Goal: Check status: Check status

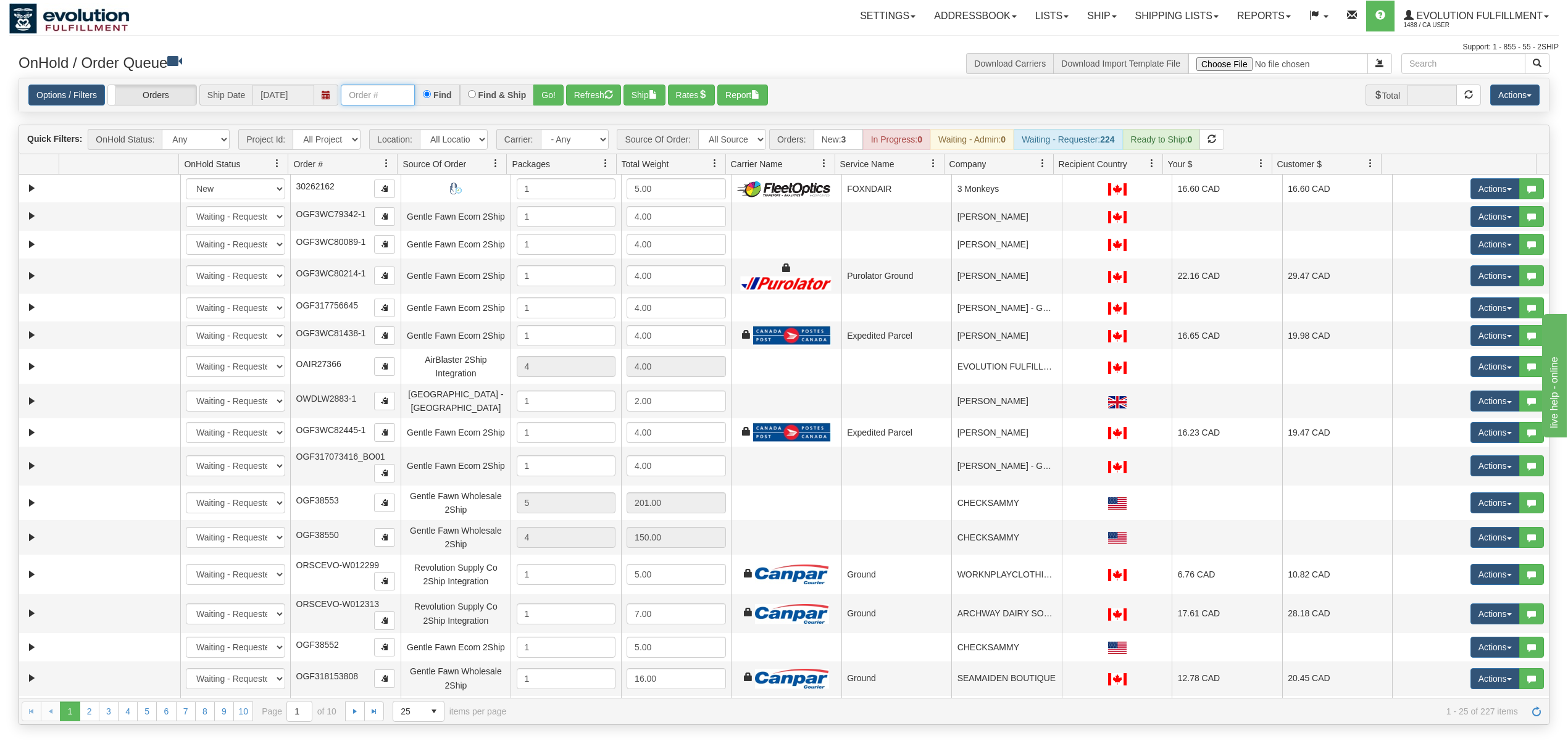
click at [401, 91] on input "text" at bounding box center [378, 95] width 74 height 21
click at [559, 96] on button "Go!" at bounding box center [548, 95] width 30 height 21
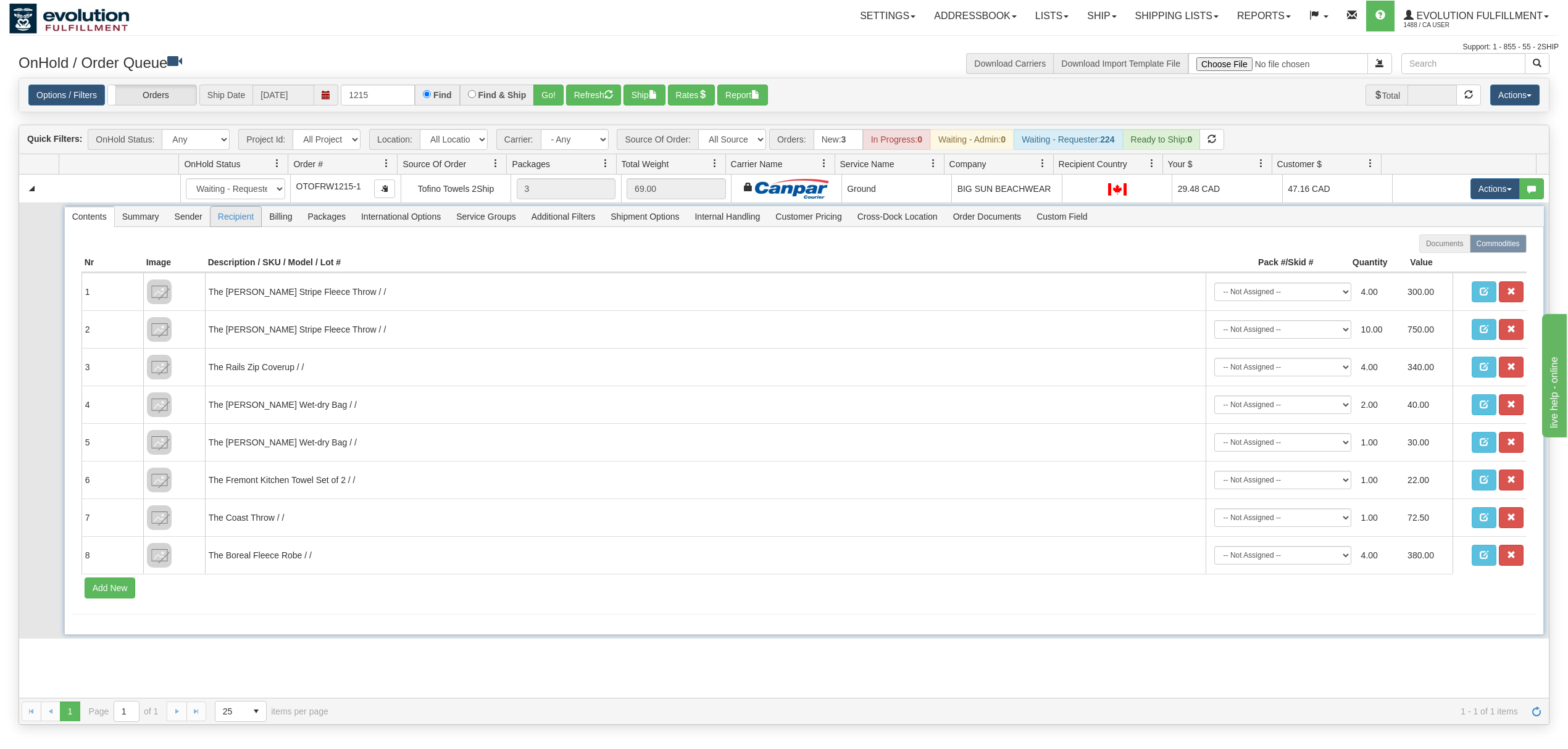
click at [245, 220] on span "Recipient" at bounding box center [236, 216] width 51 height 19
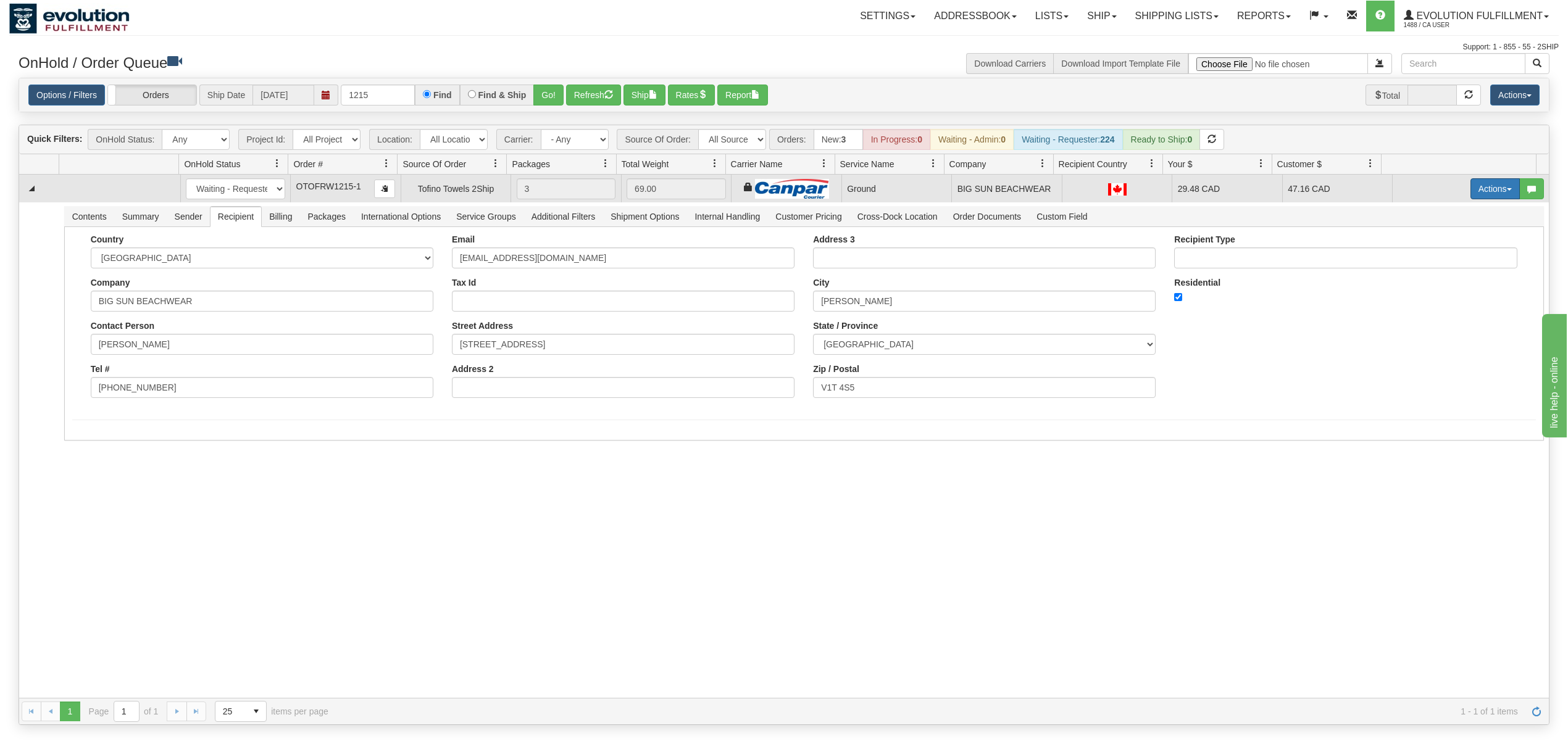
click at [1473, 188] on button "Actions" at bounding box center [1494, 188] width 49 height 21
click at [1432, 258] on span "Ship" at bounding box center [1445, 260] width 26 height 10
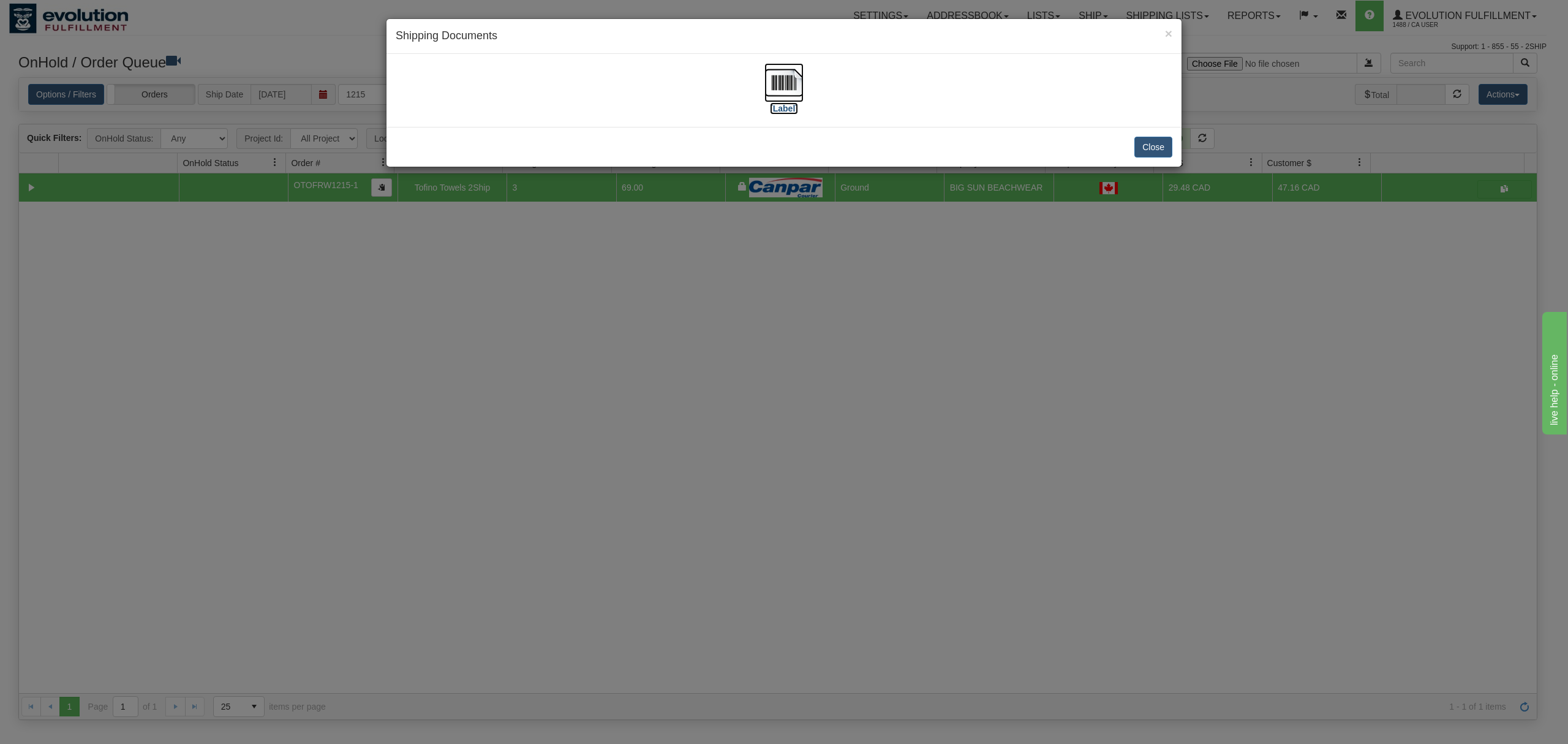
click at [801, 82] on img at bounding box center [784, 83] width 39 height 39
drag, startPoint x: 1150, startPoint y: 149, endPoint x: 1137, endPoint y: 10, distance: 139.6
click at [1151, 141] on button "Close" at bounding box center [1153, 147] width 38 height 21
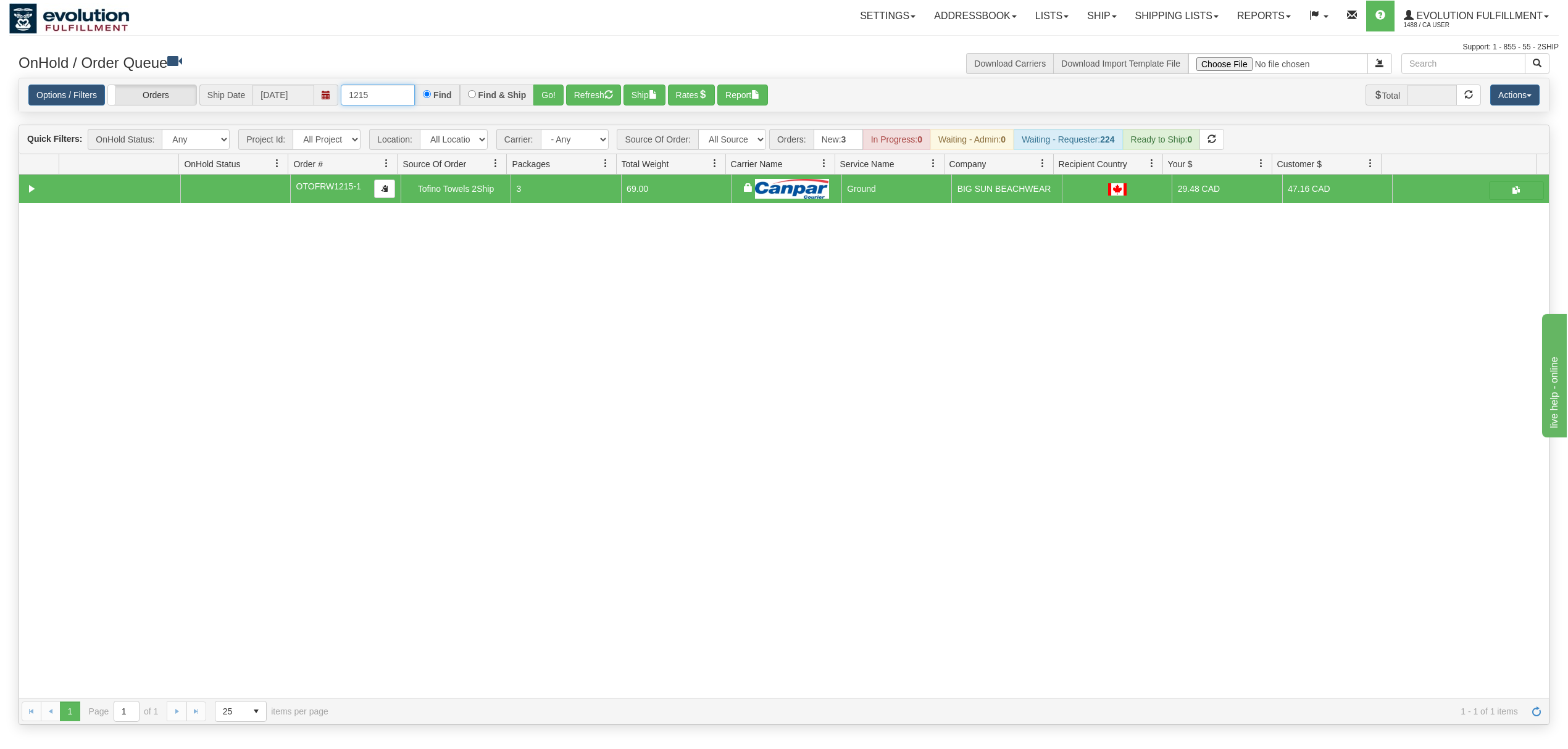
drag, startPoint x: 390, startPoint y: 96, endPoint x: 338, endPoint y: 99, distance: 52.1
click at [338, 99] on div "Options / Filters Group Shipments Orders Ship Date 10/14/2025 1215 Find Find & …" at bounding box center [784, 95] width 1511 height 21
type input "OGF317312954"
click at [559, 96] on button "Go!" at bounding box center [548, 95] width 30 height 21
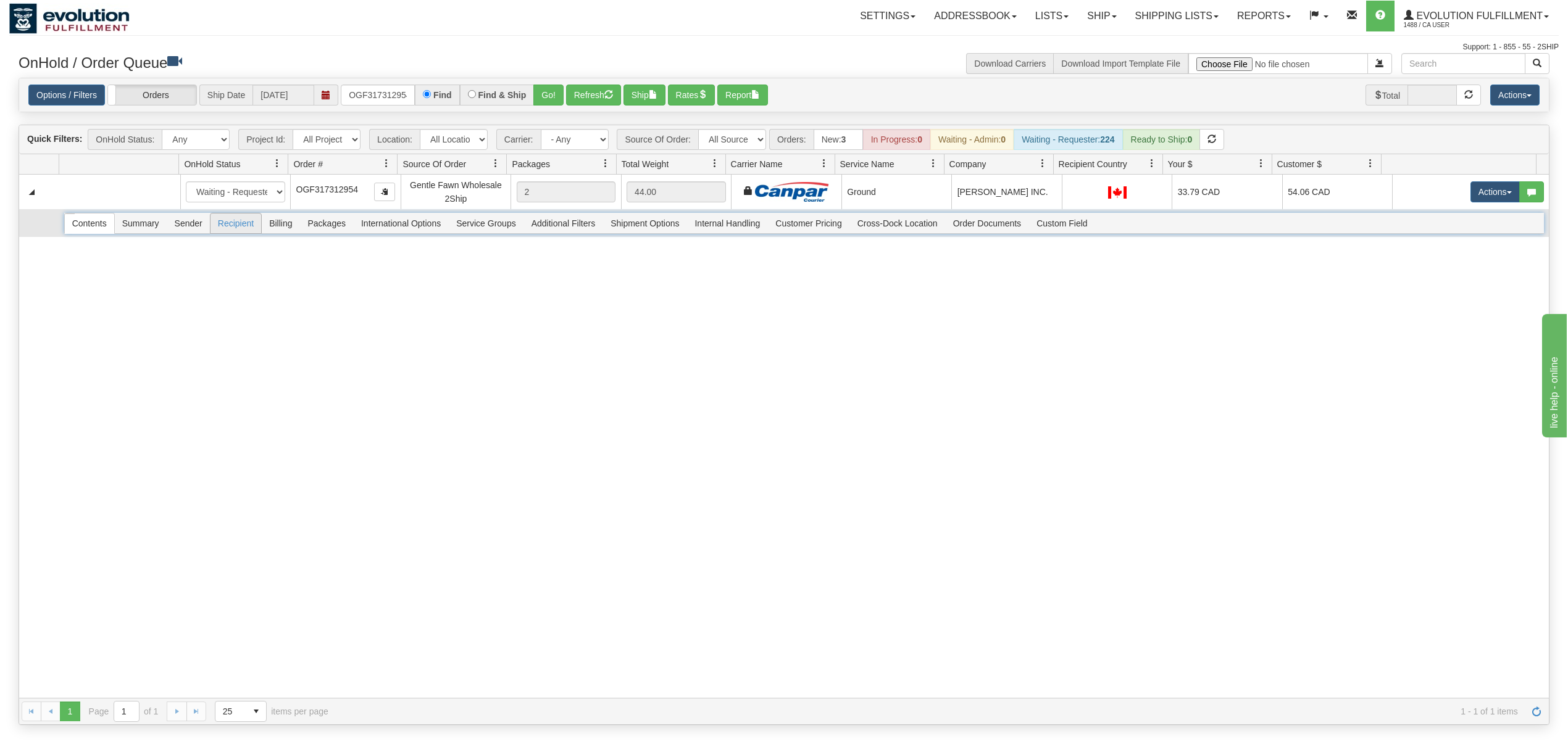
click at [235, 223] on span "Recipient" at bounding box center [236, 223] width 51 height 19
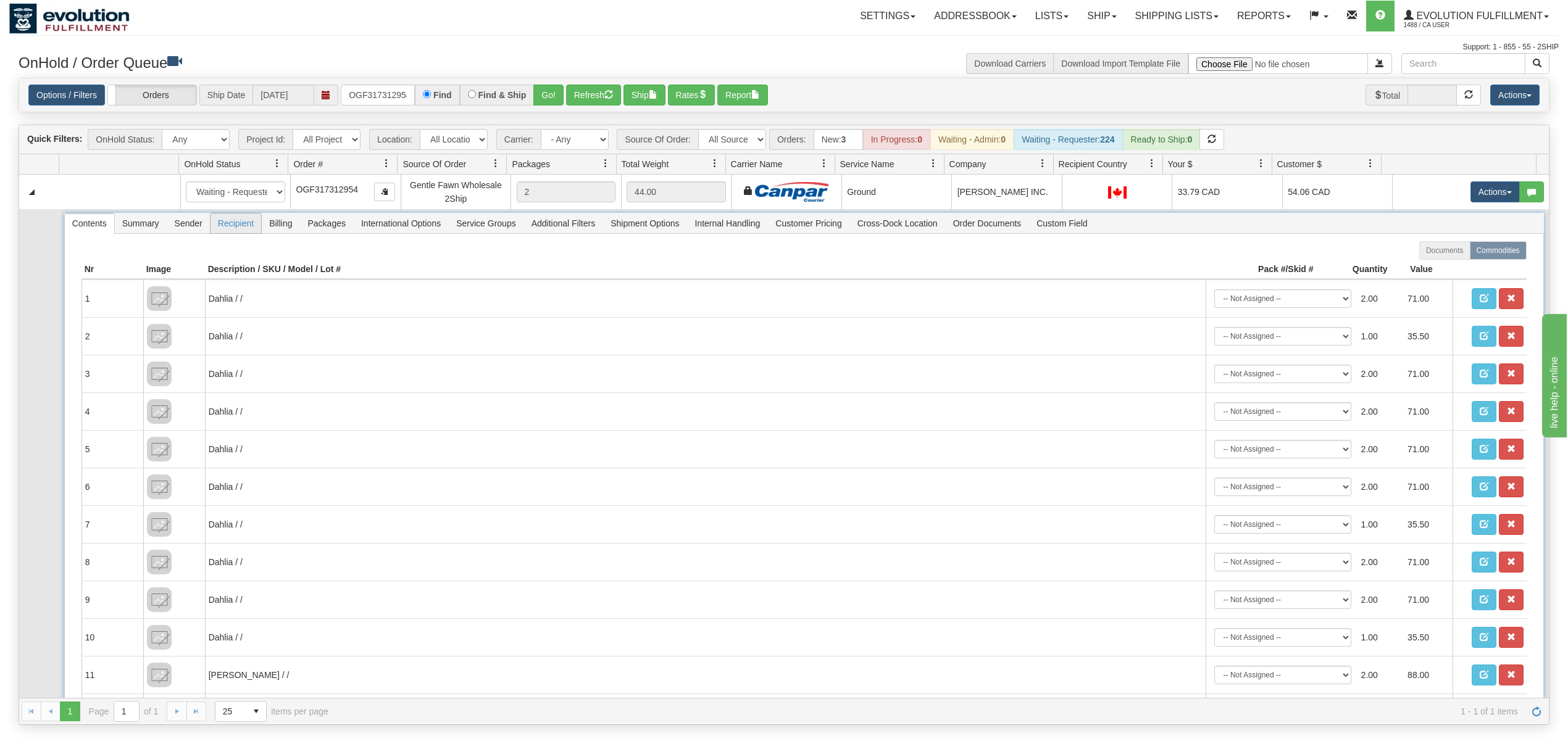
click at [235, 223] on span "Recipient" at bounding box center [236, 223] width 51 height 19
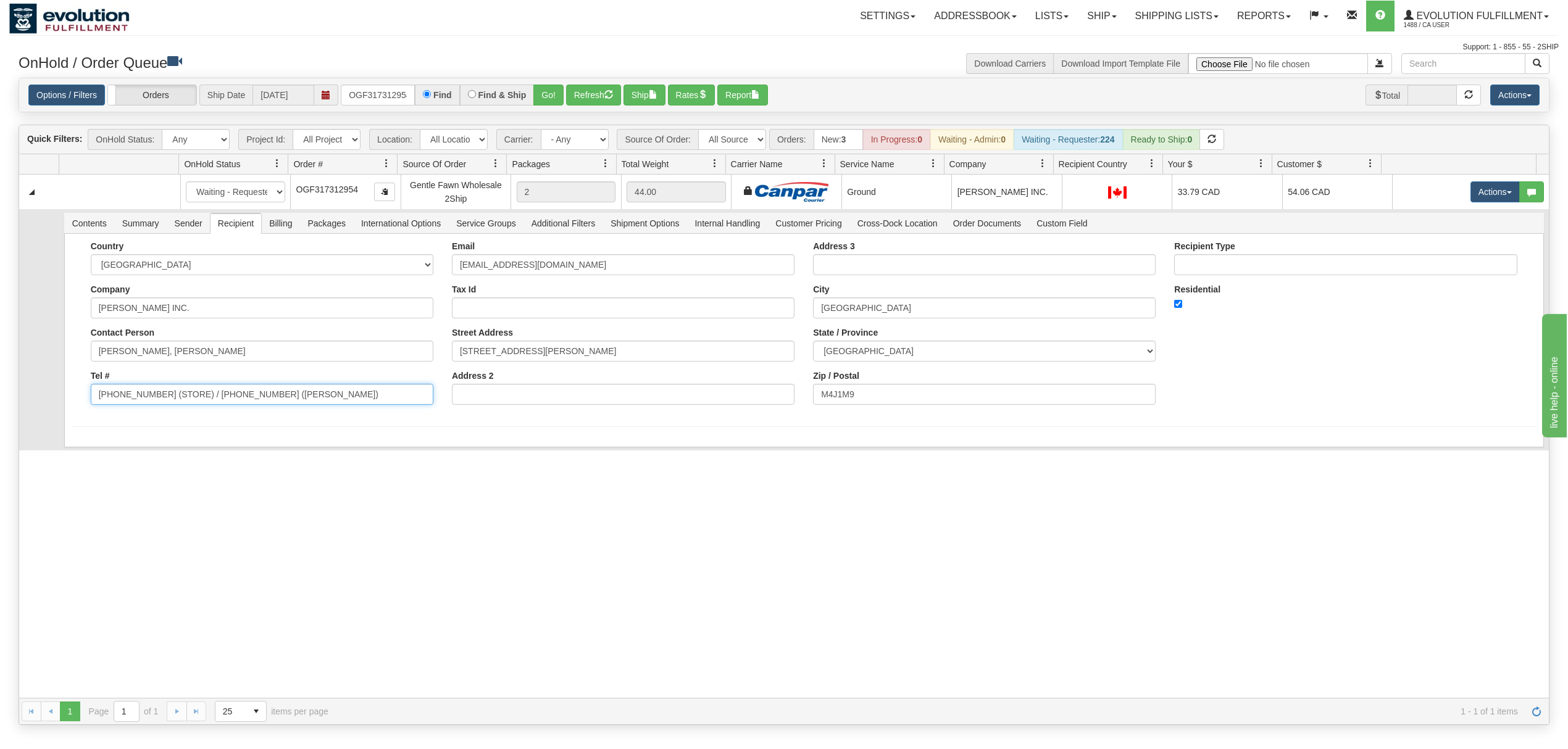
drag, startPoint x: 342, startPoint y: 400, endPoint x: 152, endPoint y: 416, distance: 190.7
click at [152, 414] on div "Country AFGHANISTAN ALAND ISLANDS ALBANIA ALGERIA AMERICAN SAMOA ANDORRA ANGOLA…" at bounding box center [261, 327] width 361 height 173
type input "647-970-1374"
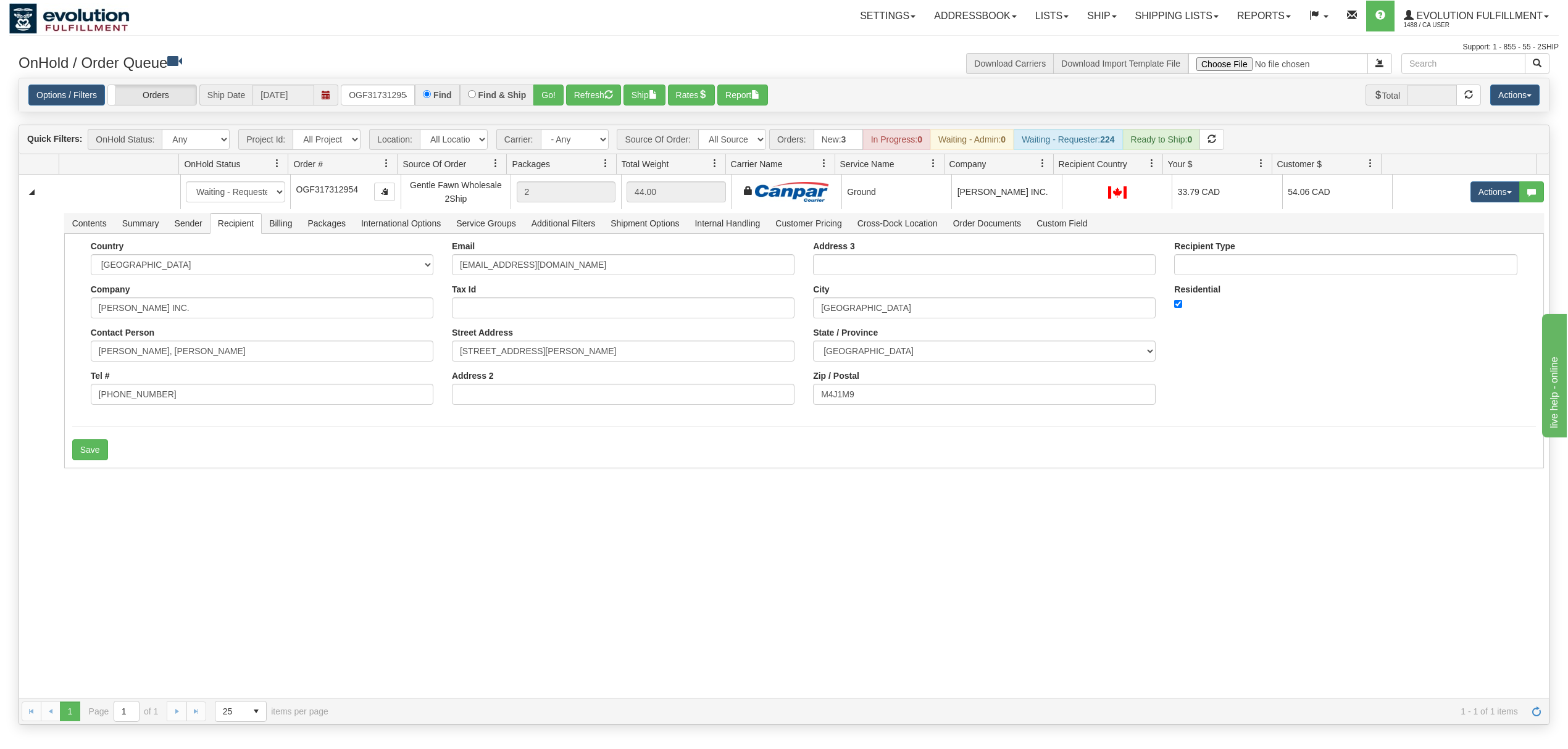
click at [78, 465] on div "31713686 EVOLUTION V3 91338579 91338580 New In Progress Waiting - Admin Waiting…" at bounding box center [784, 436] width 1529 height 523
click at [81, 460] on button "Save" at bounding box center [90, 450] width 36 height 21
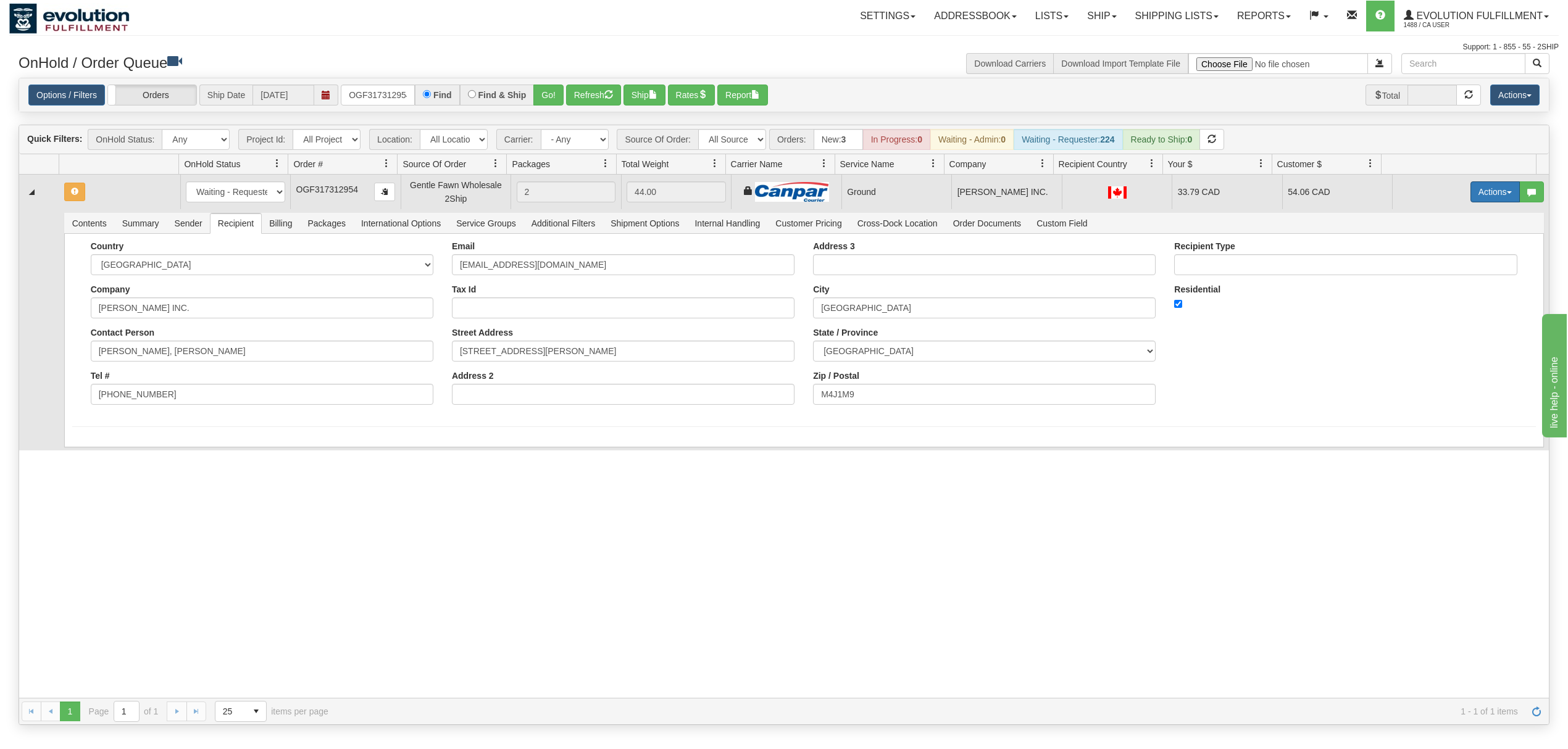
click at [1470, 195] on button "Actions" at bounding box center [1494, 191] width 49 height 21
click at [1432, 267] on span at bounding box center [1436, 262] width 8 height 8
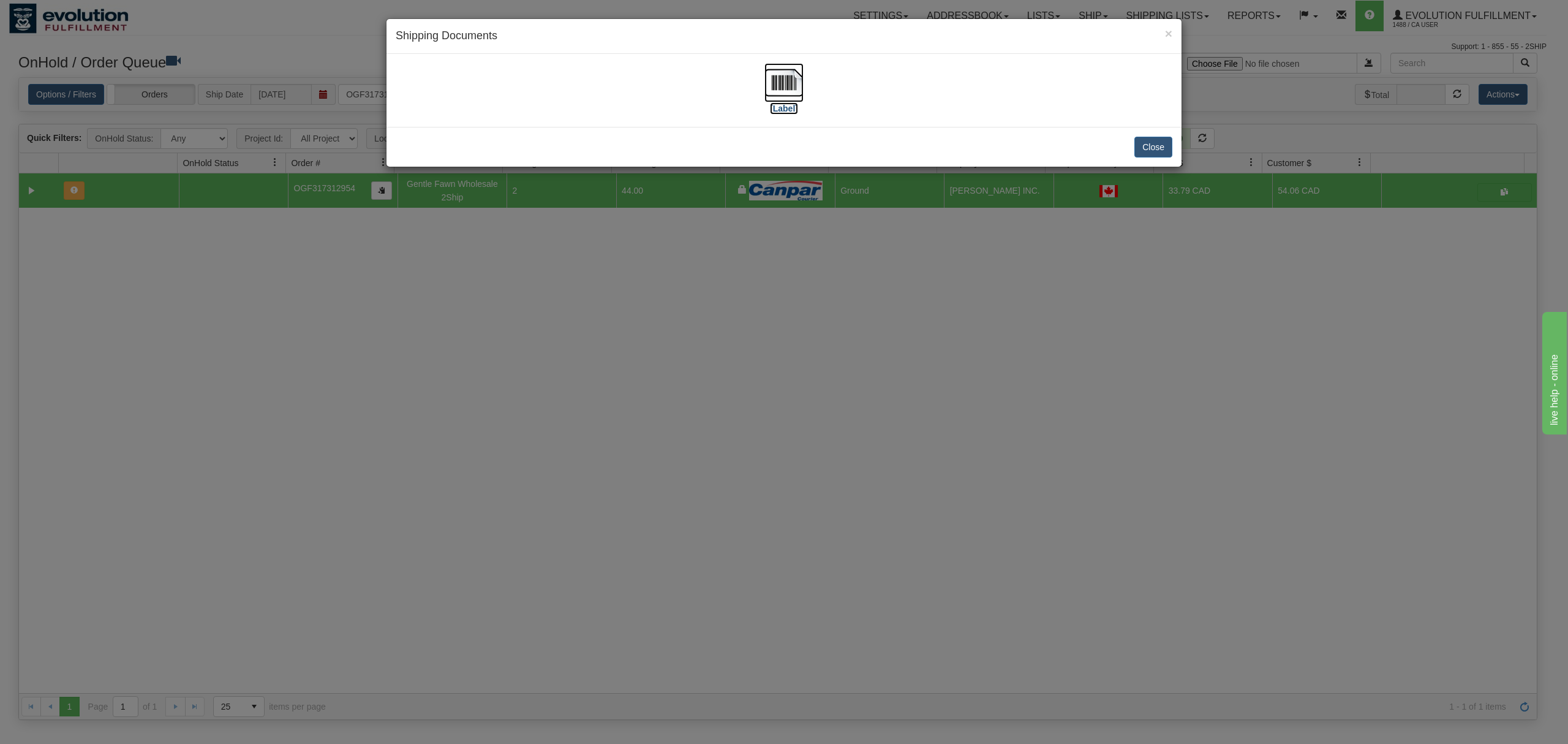
click at [779, 83] on img at bounding box center [784, 83] width 39 height 39
click at [1143, 143] on button "Close" at bounding box center [1153, 147] width 38 height 21
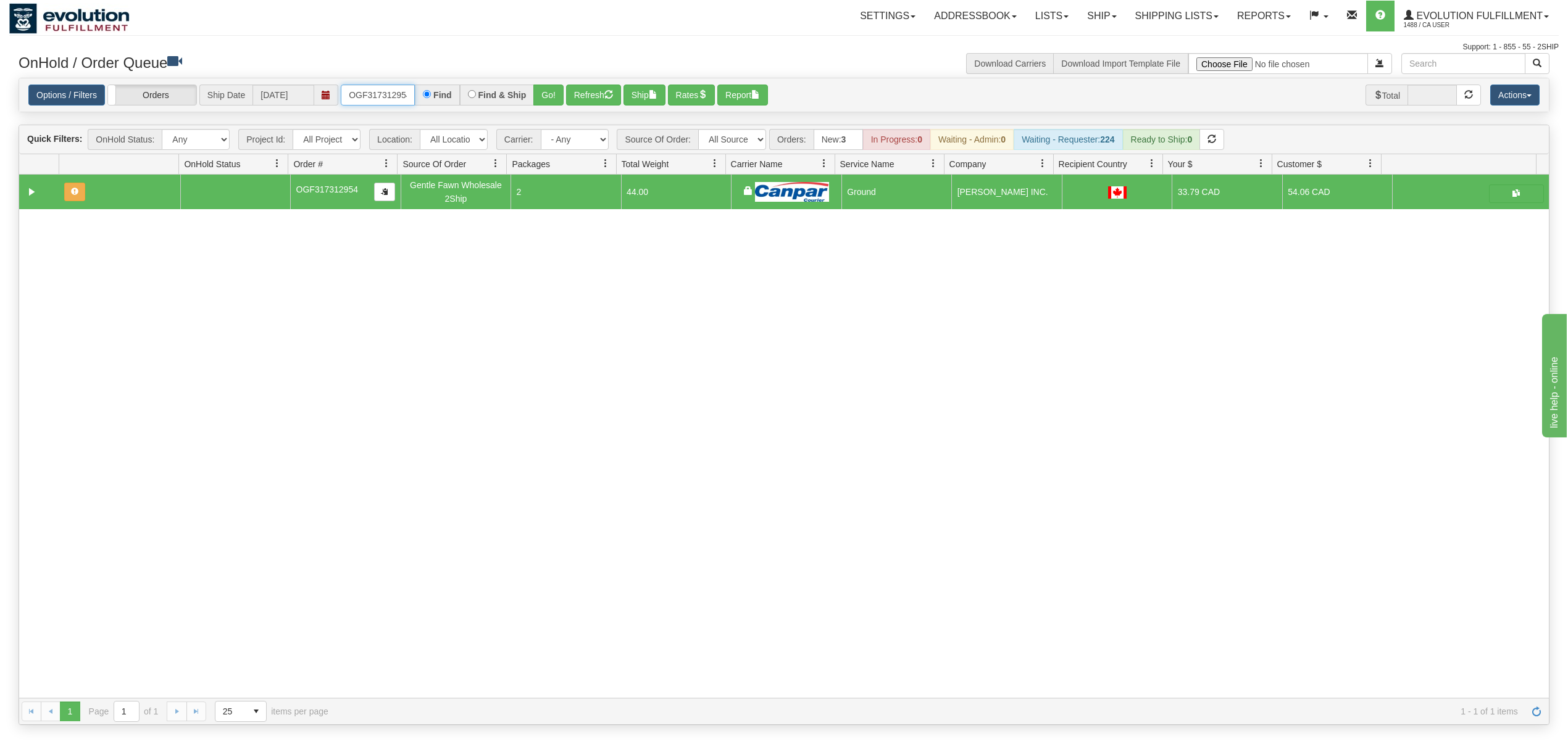
click at [372, 100] on input "OGF317312954" at bounding box center [378, 95] width 74 height 21
click at [551, 88] on button "Go!" at bounding box center [548, 95] width 30 height 21
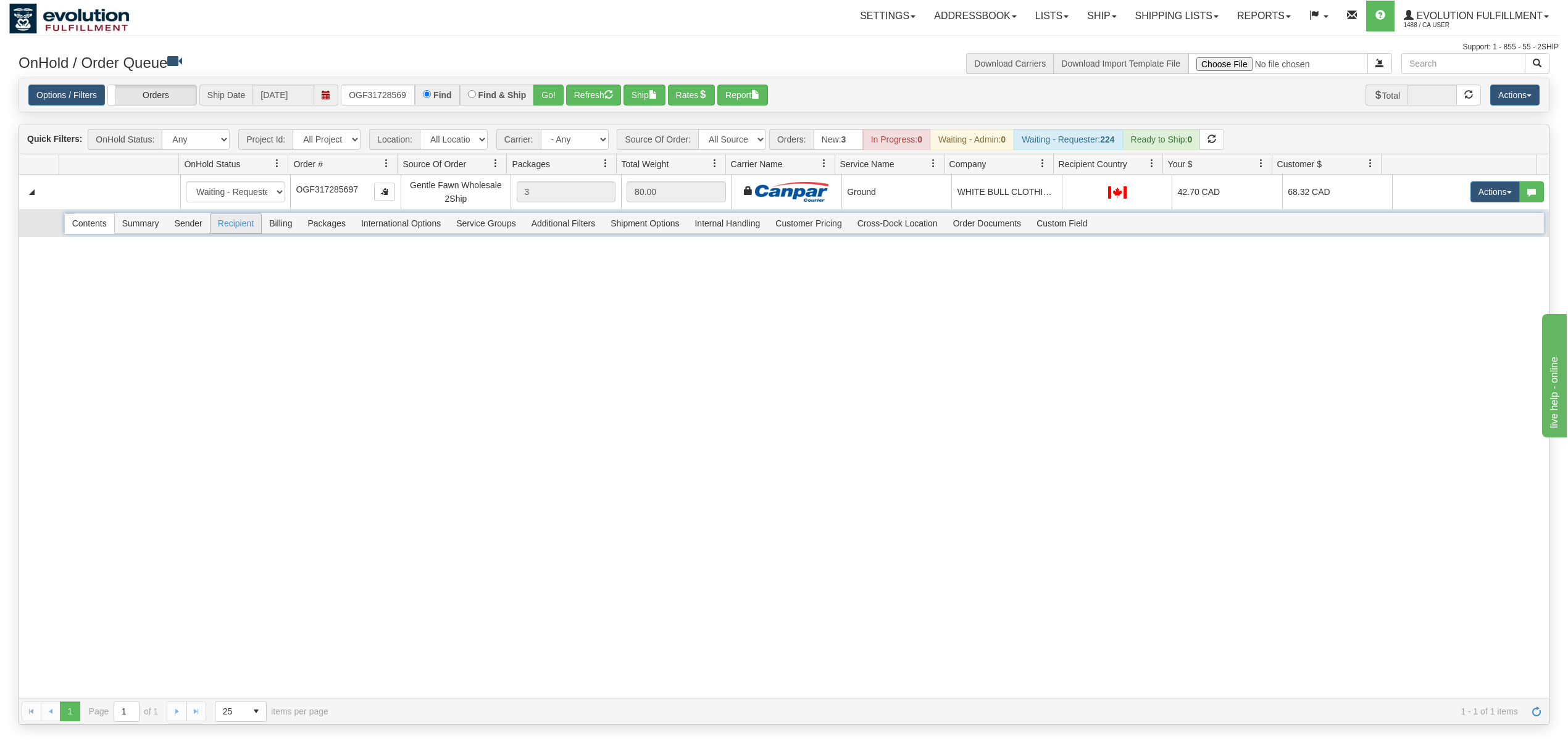
click at [231, 228] on span "Recipient" at bounding box center [236, 223] width 51 height 19
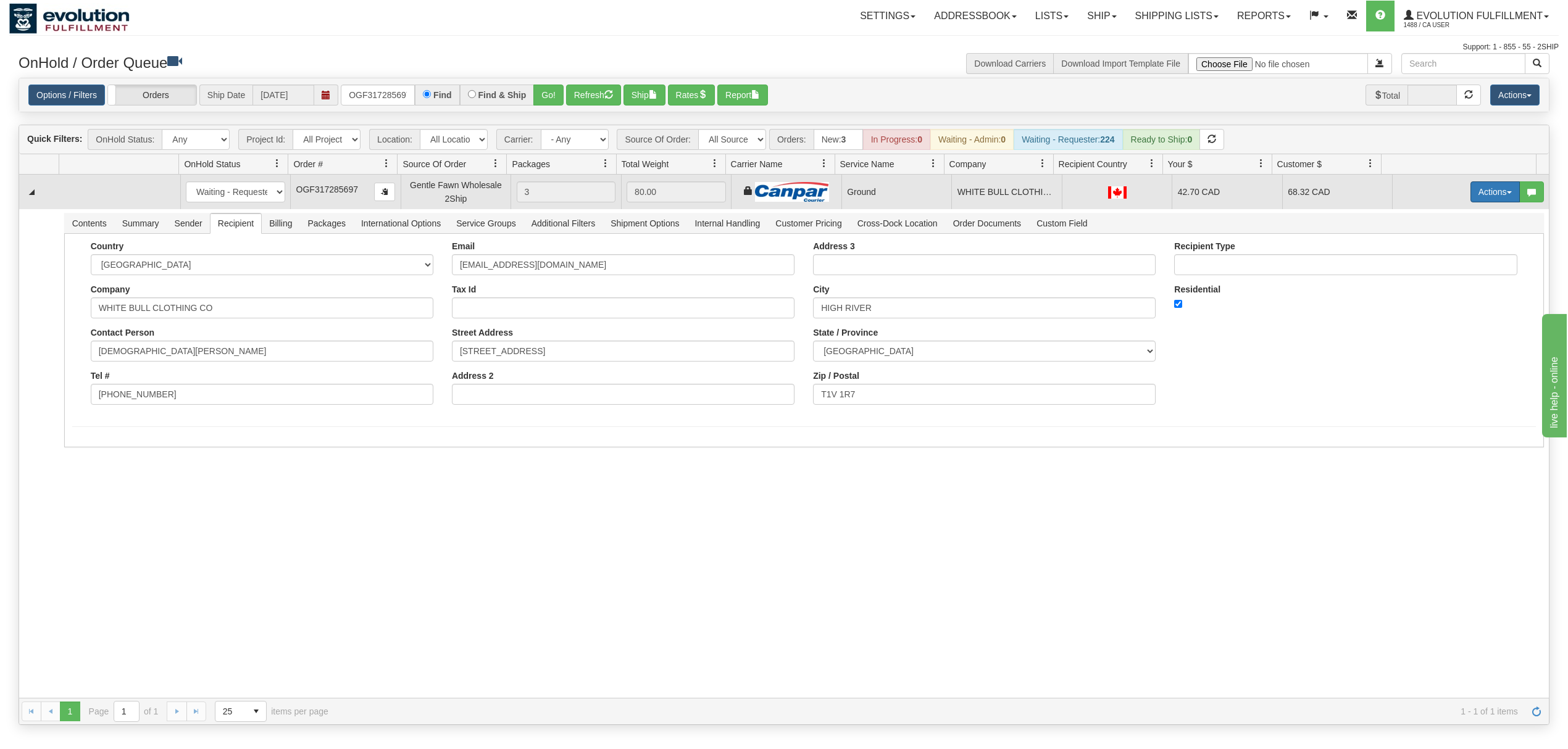
click at [1487, 194] on button "Actions" at bounding box center [1494, 191] width 49 height 21
click at [1432, 269] on span "Ship" at bounding box center [1445, 263] width 26 height 10
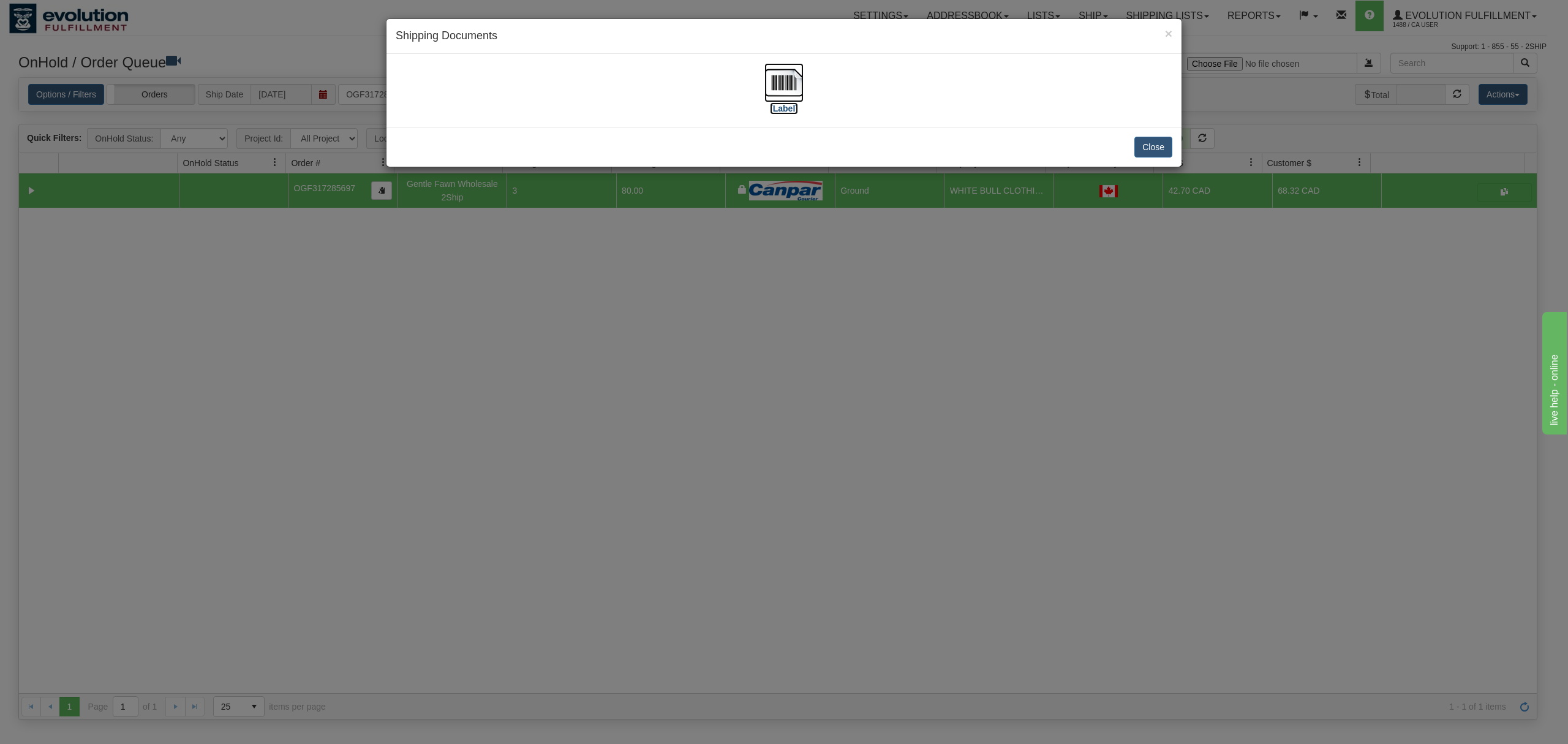
click at [780, 80] on img at bounding box center [784, 83] width 39 height 39
click at [1153, 142] on button "Close" at bounding box center [1153, 147] width 38 height 21
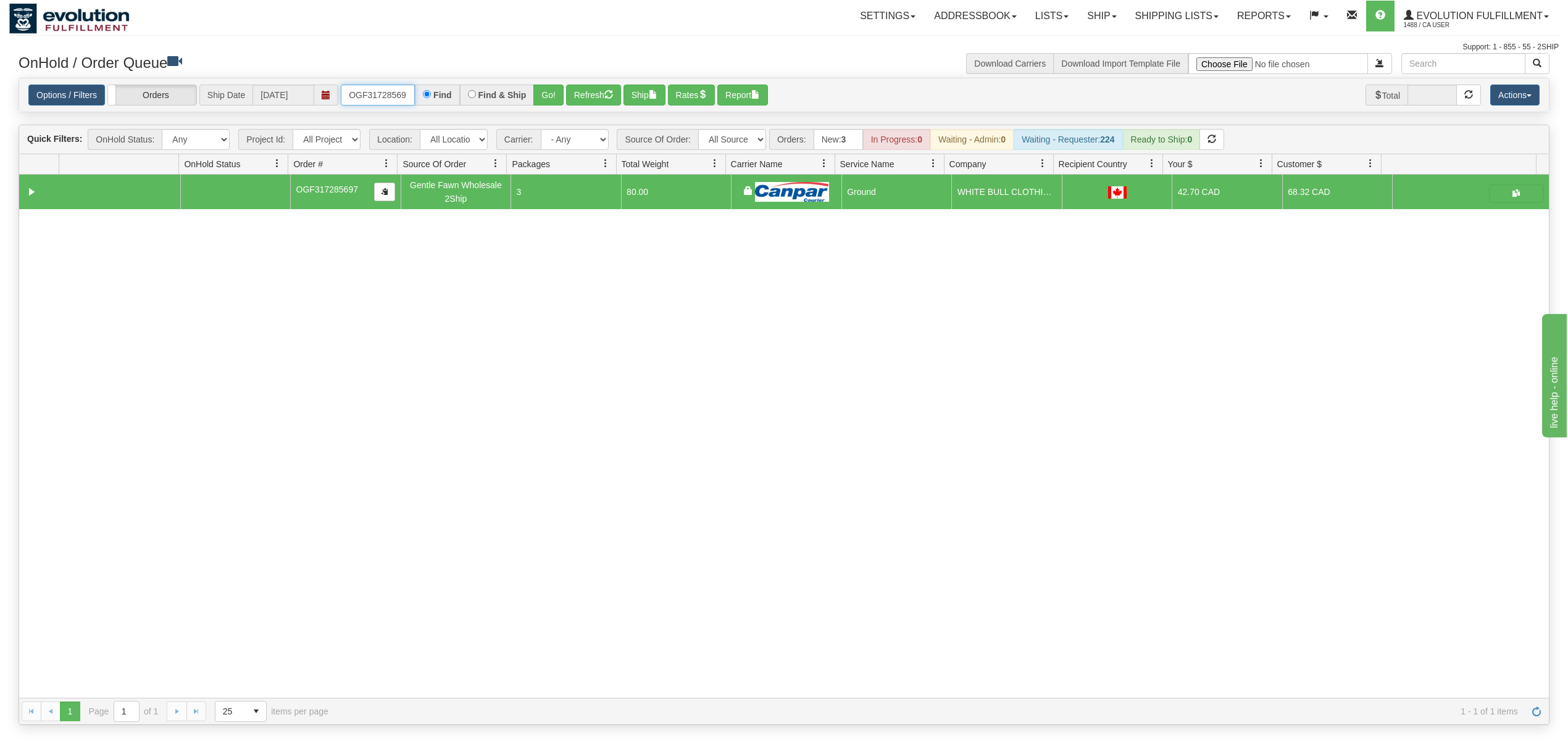
click at [386, 92] on input "OGF317285697" at bounding box center [378, 95] width 74 height 21
click at [549, 92] on button "Go!" at bounding box center [548, 95] width 30 height 21
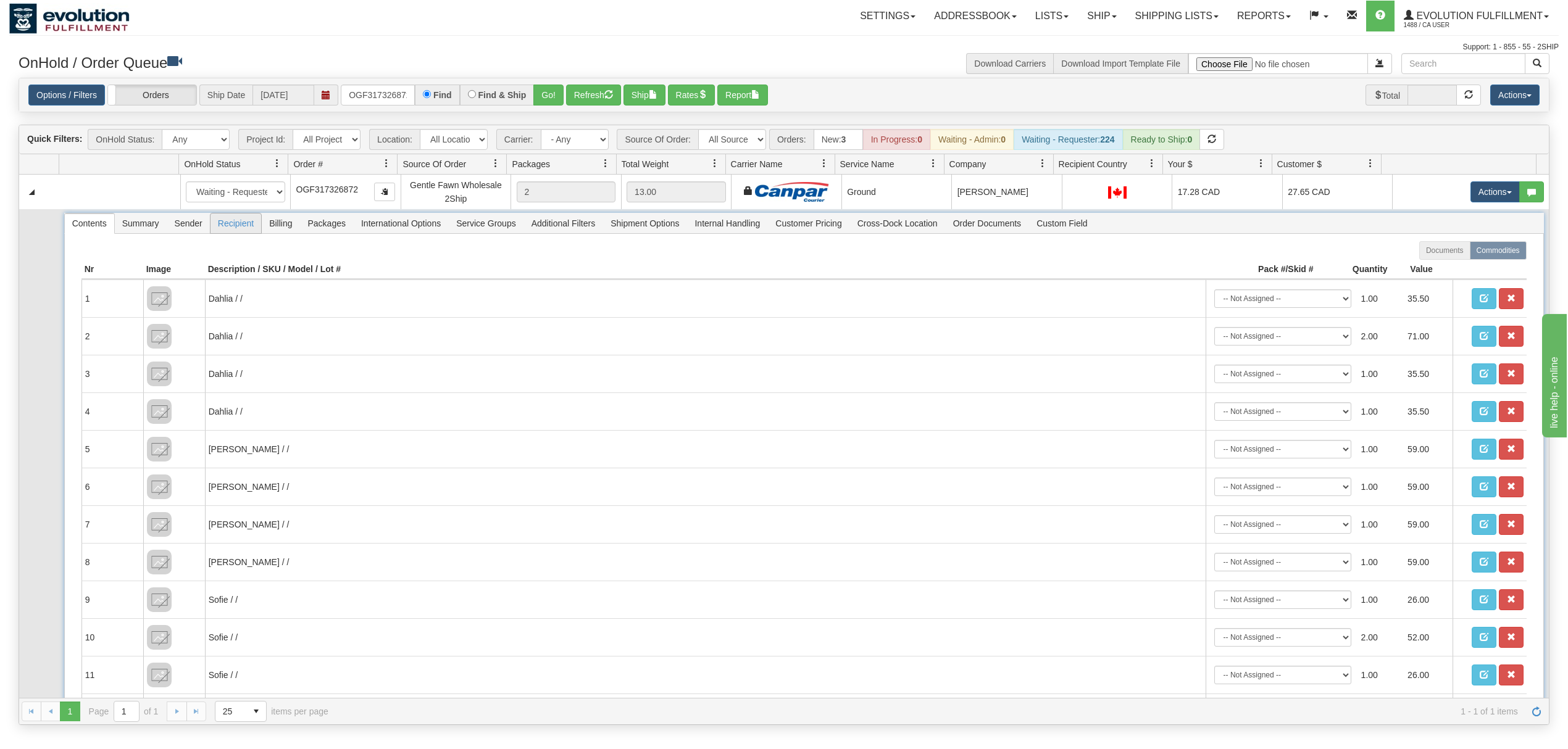
click at [245, 227] on span "Recipient" at bounding box center [236, 223] width 51 height 19
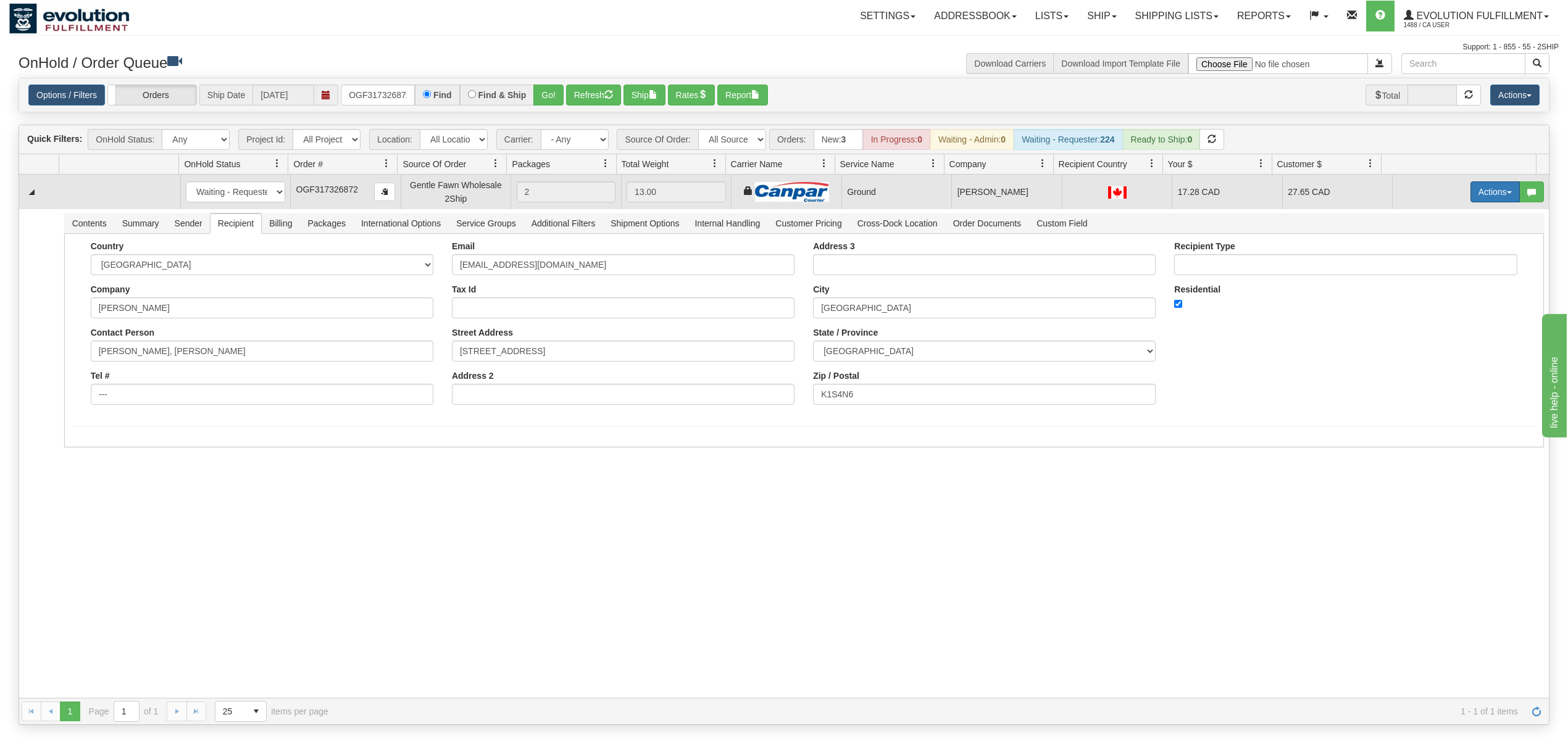
click at [1472, 196] on button "Actions" at bounding box center [1494, 191] width 49 height 21
click at [1437, 269] on span "Ship" at bounding box center [1445, 263] width 26 height 10
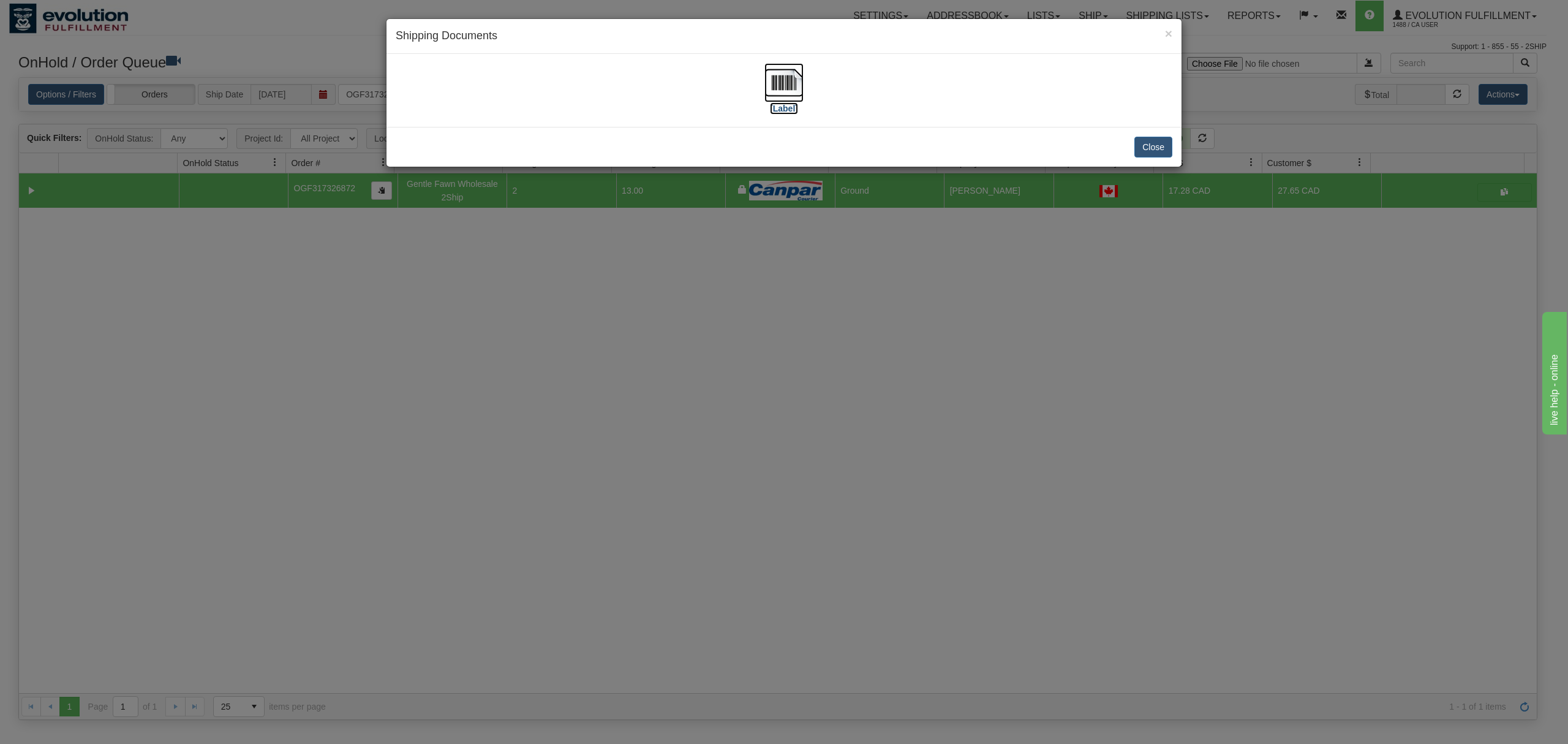
click at [781, 87] on img at bounding box center [784, 83] width 39 height 39
click at [1149, 139] on button "Close" at bounding box center [1153, 147] width 38 height 21
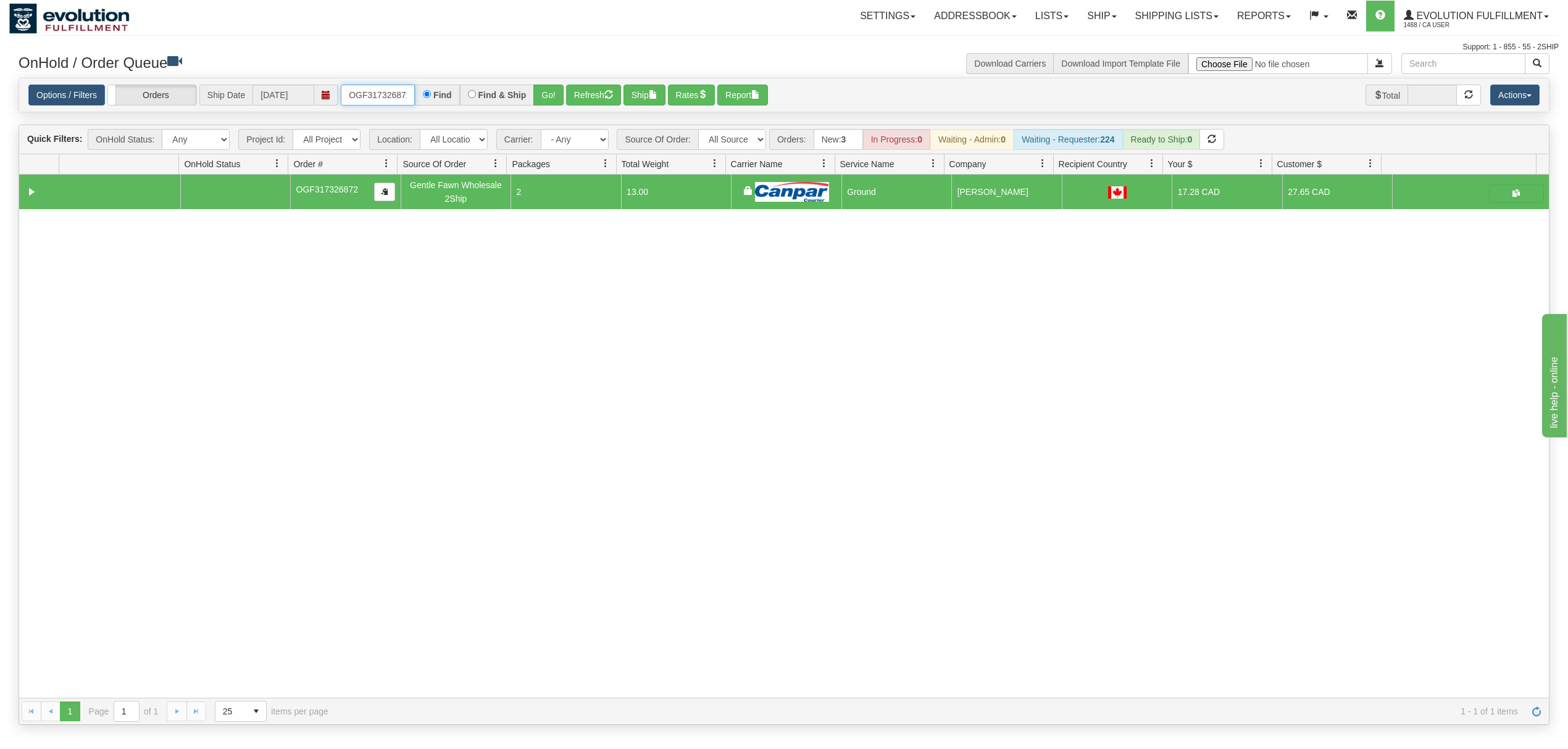
click at [386, 103] on input "OGF317326872" at bounding box center [378, 95] width 74 height 21
type input "OGMS40083863"
click at [555, 92] on button "Go!" at bounding box center [548, 95] width 30 height 21
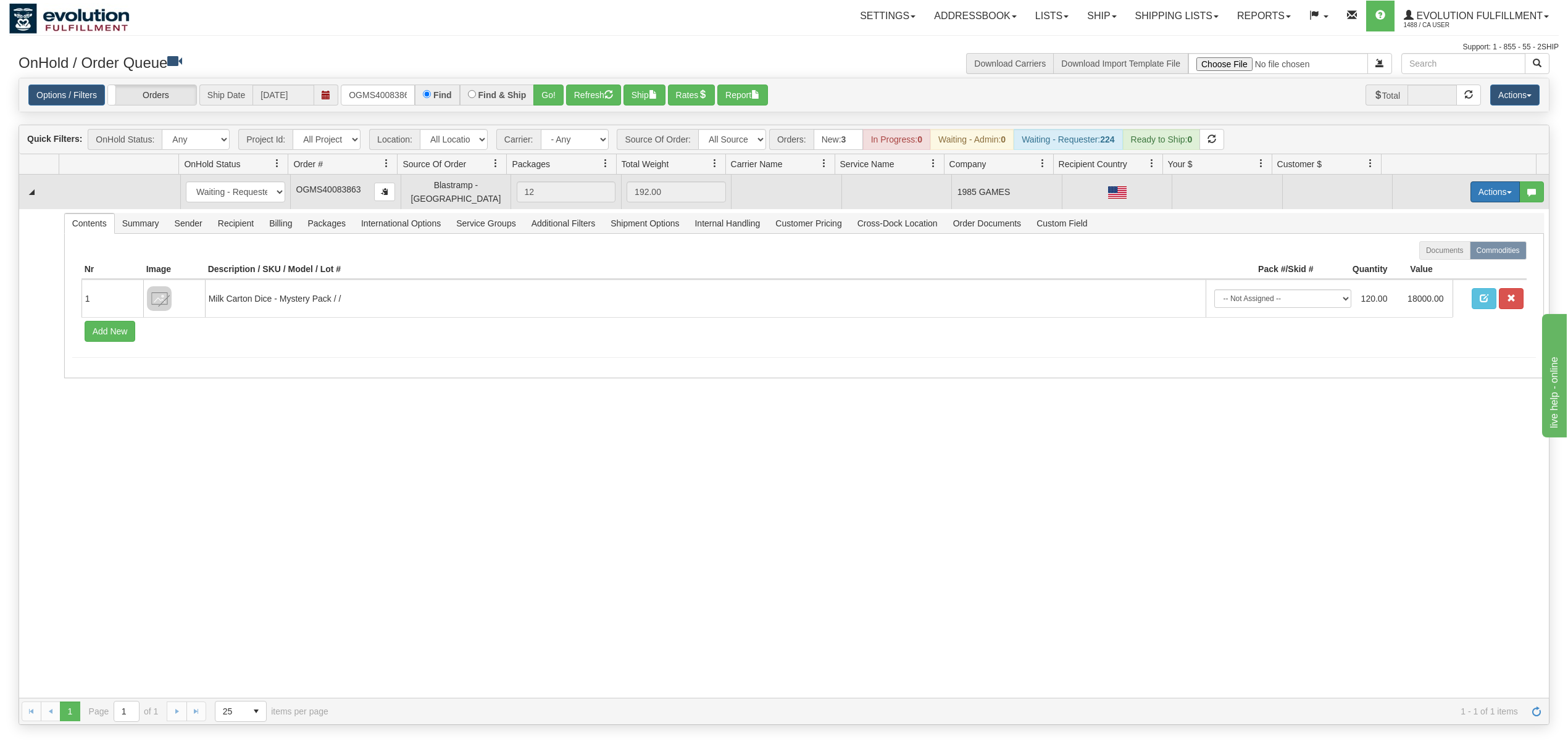
click at [1483, 185] on button "Actions" at bounding box center [1494, 191] width 49 height 21
click at [1442, 243] on span "Rate All Services" at bounding box center [1469, 248] width 74 height 10
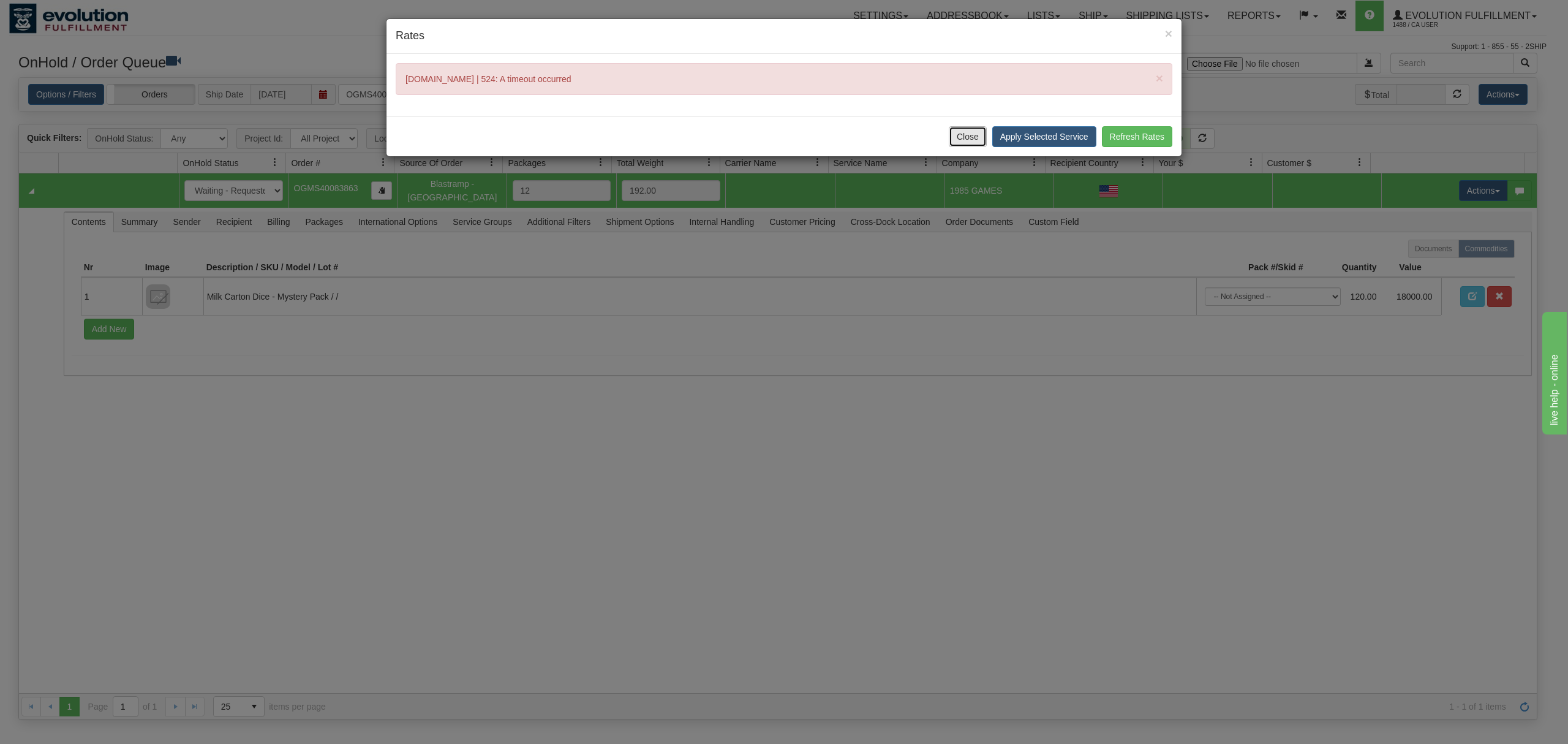
click at [980, 138] on button "Close" at bounding box center [967, 137] width 38 height 21
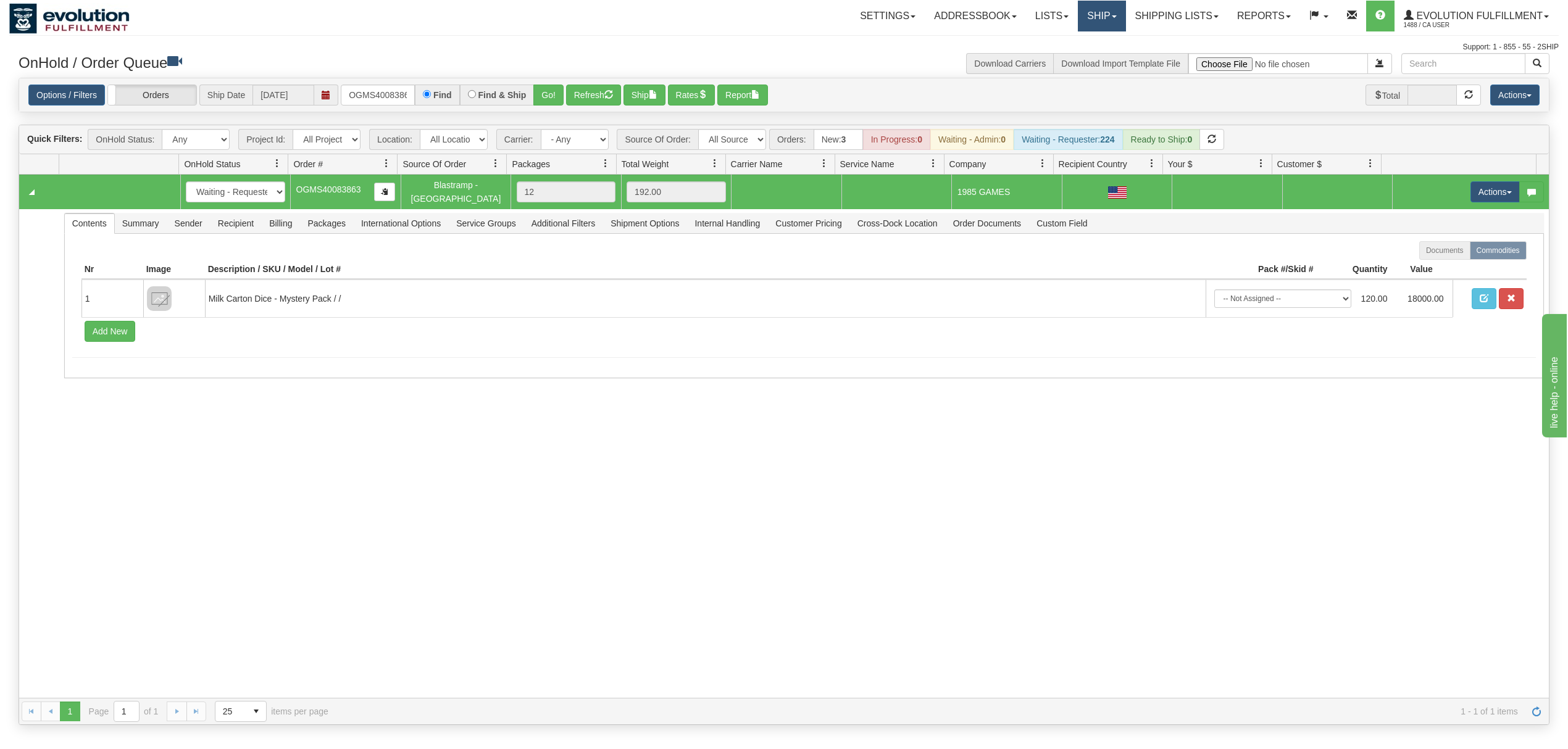
click at [1107, 23] on link "Ship" at bounding box center [1100, 16] width 47 height 30
click at [1150, 25] on link "Shipping lists" at bounding box center [1176, 16] width 102 height 30
click at [1159, 55] on span "Search Shipment History" at bounding box center [1167, 59] width 96 height 10
click at [78, 103] on link "Options / Filters" at bounding box center [67, 95] width 77 height 21
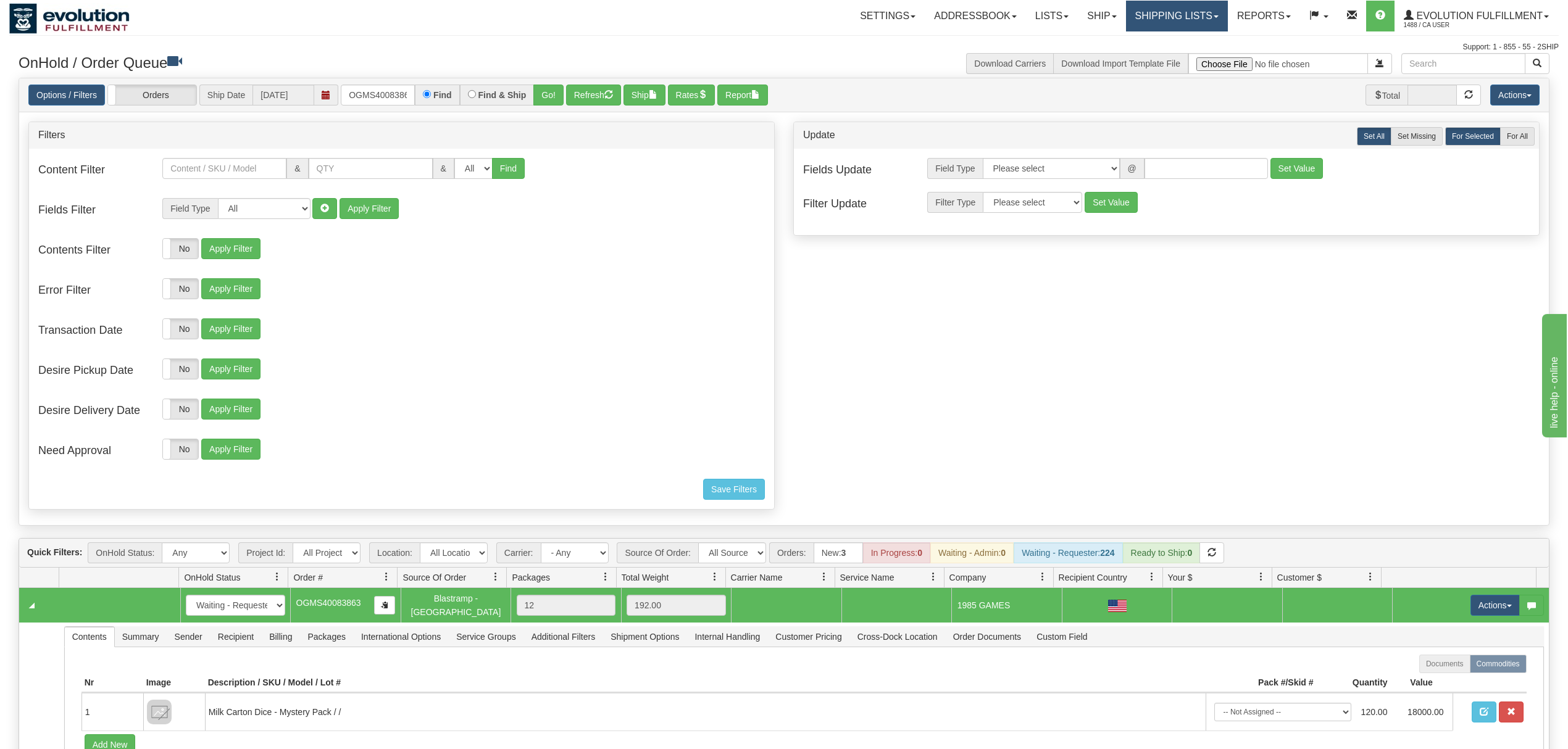
click at [1161, 26] on link "Shipping lists" at bounding box center [1176, 16] width 102 height 30
click at [1151, 66] on link "Search Shipment History" at bounding box center [1167, 58] width 120 height 16
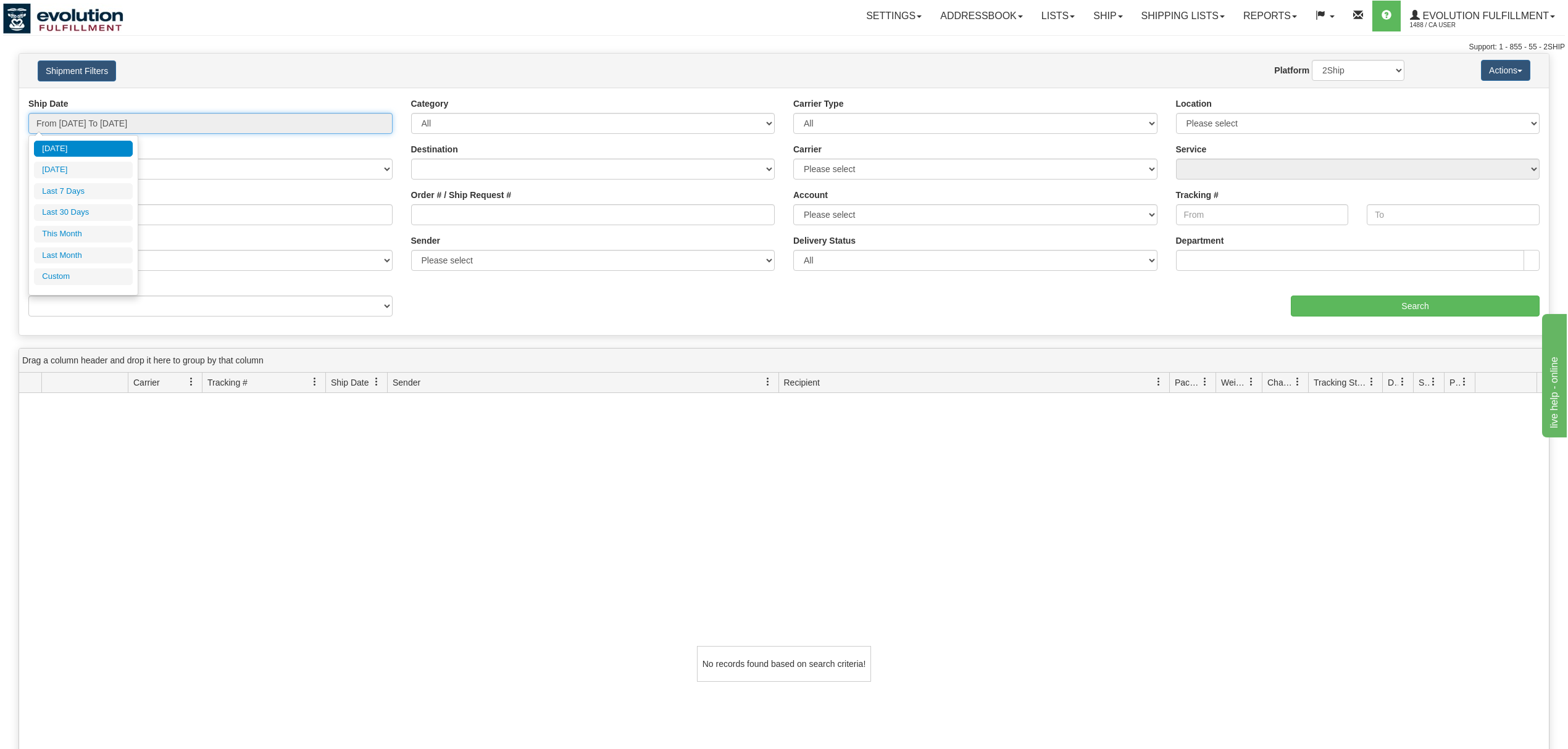
click at [176, 129] on input "From [DATE] To [DATE]" at bounding box center [211, 123] width 364 height 21
click at [69, 207] on li "Last 30 Days" at bounding box center [83, 212] width 99 height 17
type input "From [DATE] To [DATE]"
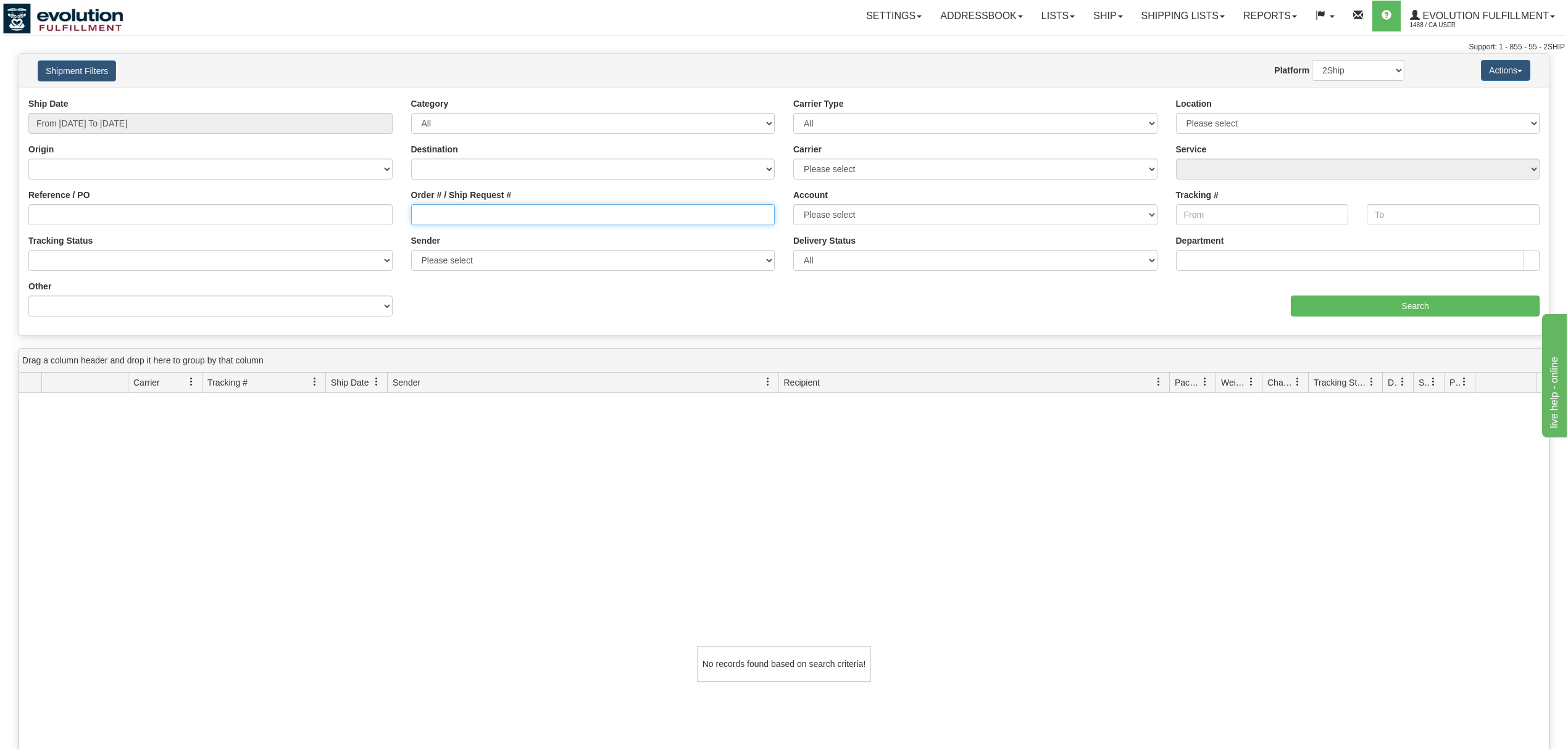
click at [546, 218] on input "Order # / Ship Request #" at bounding box center [593, 214] width 364 height 21
type input "7172"
click at [1355, 319] on div "Ship Date From [DATE] To [DATE] Category All Inbound Outbound Carrier Type All …" at bounding box center [784, 211] width 1529 height 228
click at [1356, 313] on input "Search" at bounding box center [1415, 306] width 249 height 21
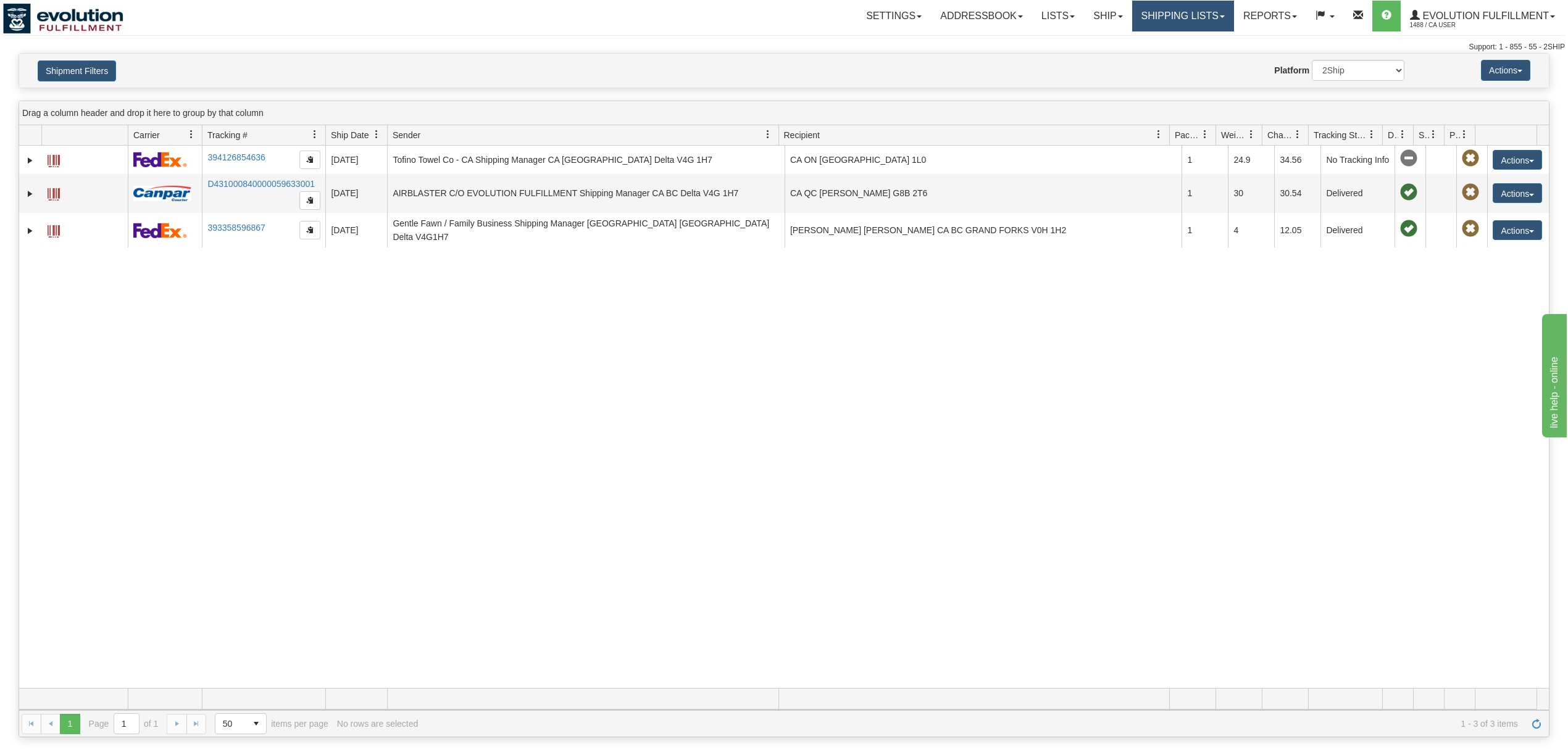
click at [1172, 23] on link "Shipping lists" at bounding box center [1183, 16] width 102 height 30
click at [1169, 54] on span "Search Shipment History" at bounding box center [1173, 59] width 96 height 10
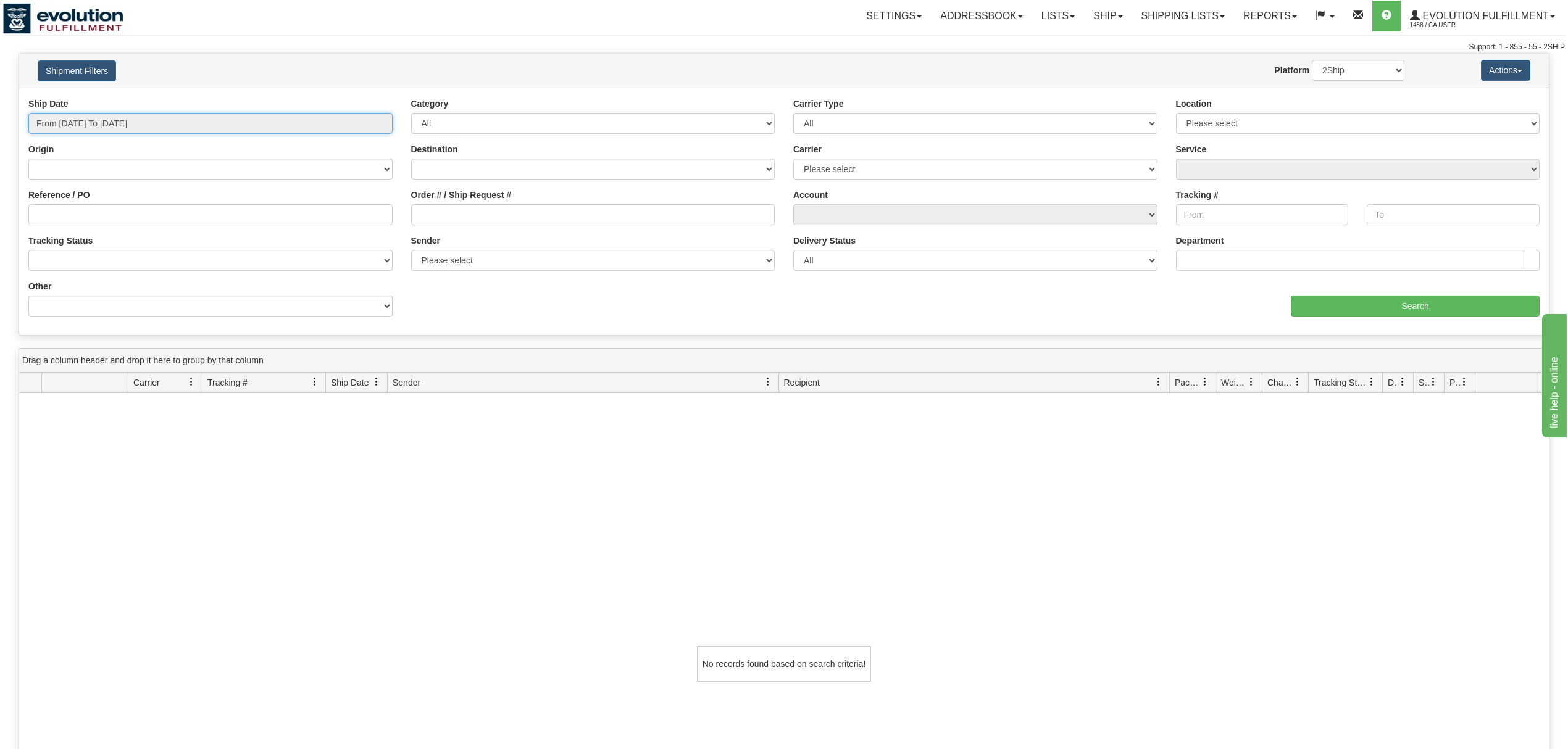
click at [100, 116] on input "From [DATE] To [DATE]" at bounding box center [211, 123] width 364 height 21
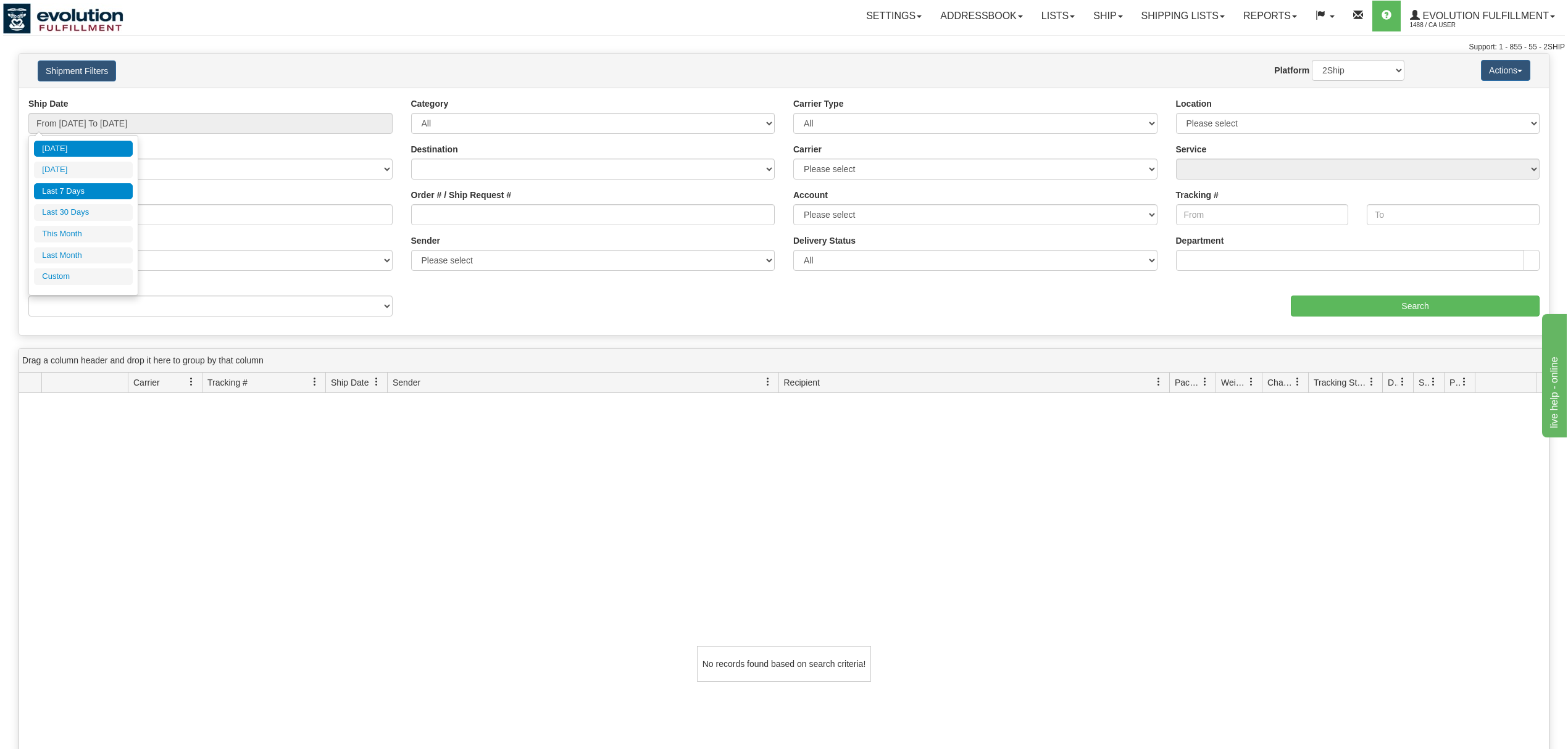
click at [83, 195] on li "Last 7 Days" at bounding box center [83, 191] width 99 height 17
type input "From 10/08/2025 To 10/14/2025"
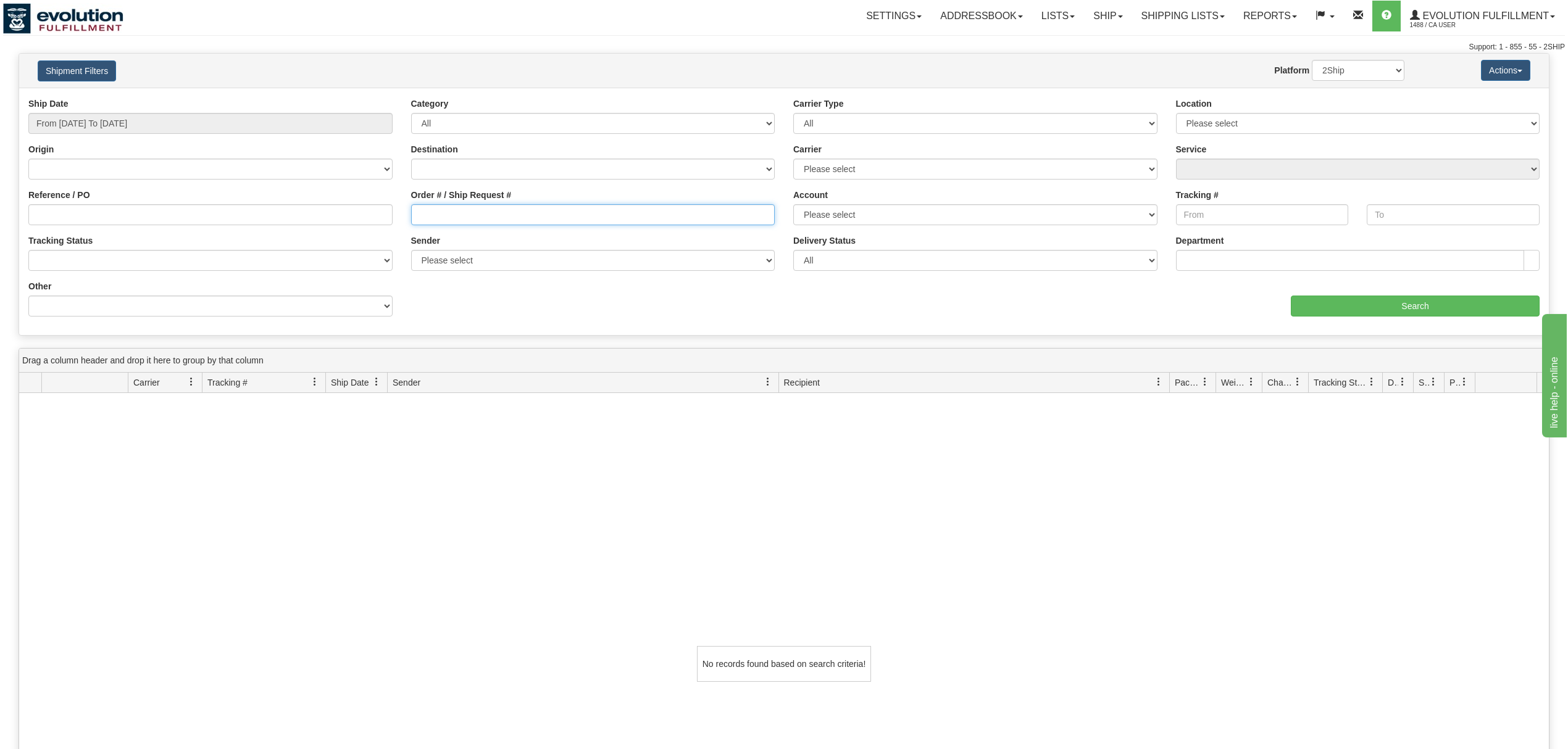
click at [514, 217] on input "Order # / Ship Request #" at bounding box center [593, 214] width 364 height 21
type input "47172-1"
click at [1332, 311] on input "Search" at bounding box center [1415, 306] width 249 height 21
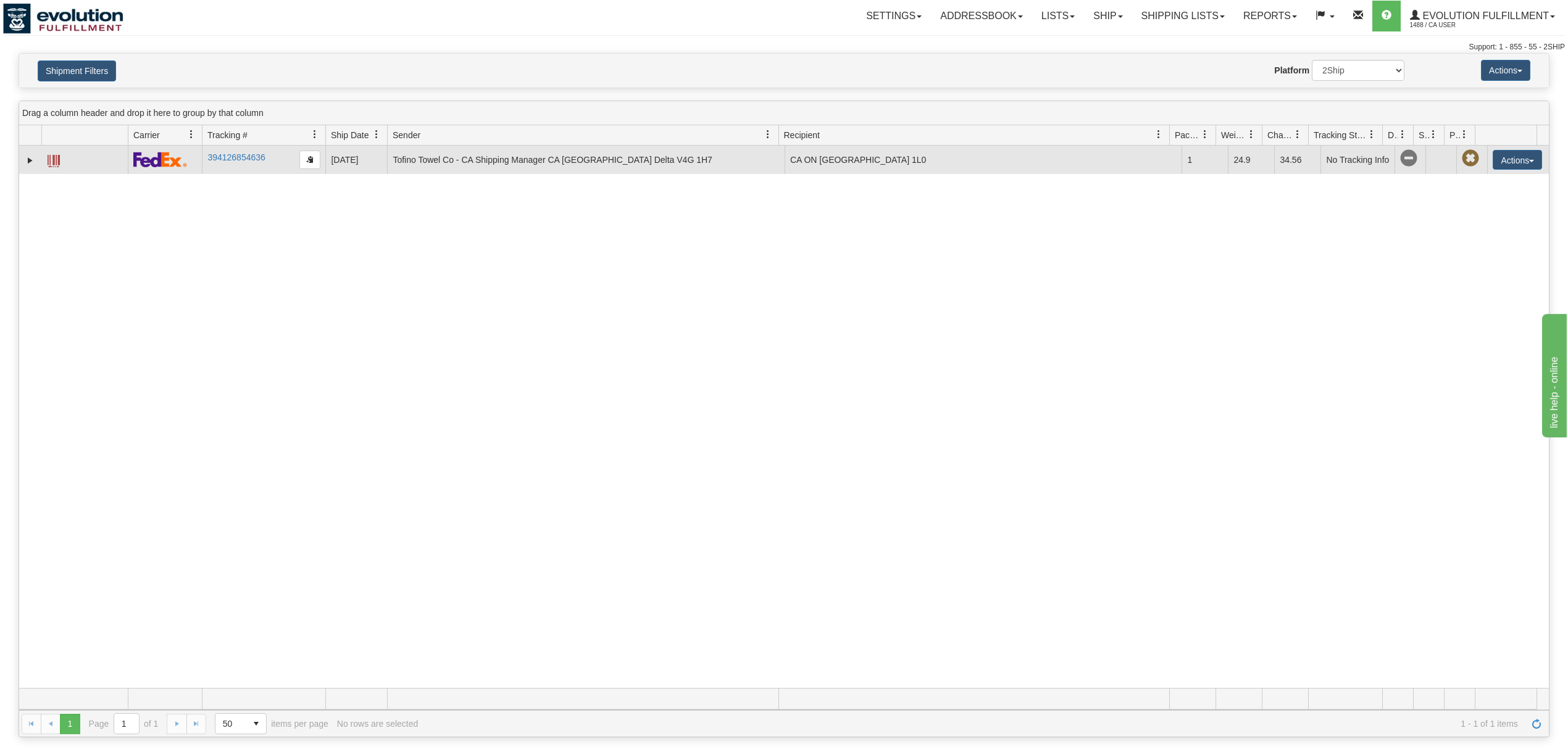
click at [52, 158] on span at bounding box center [53, 161] width 12 height 12
